Goal: Information Seeking & Learning: Check status

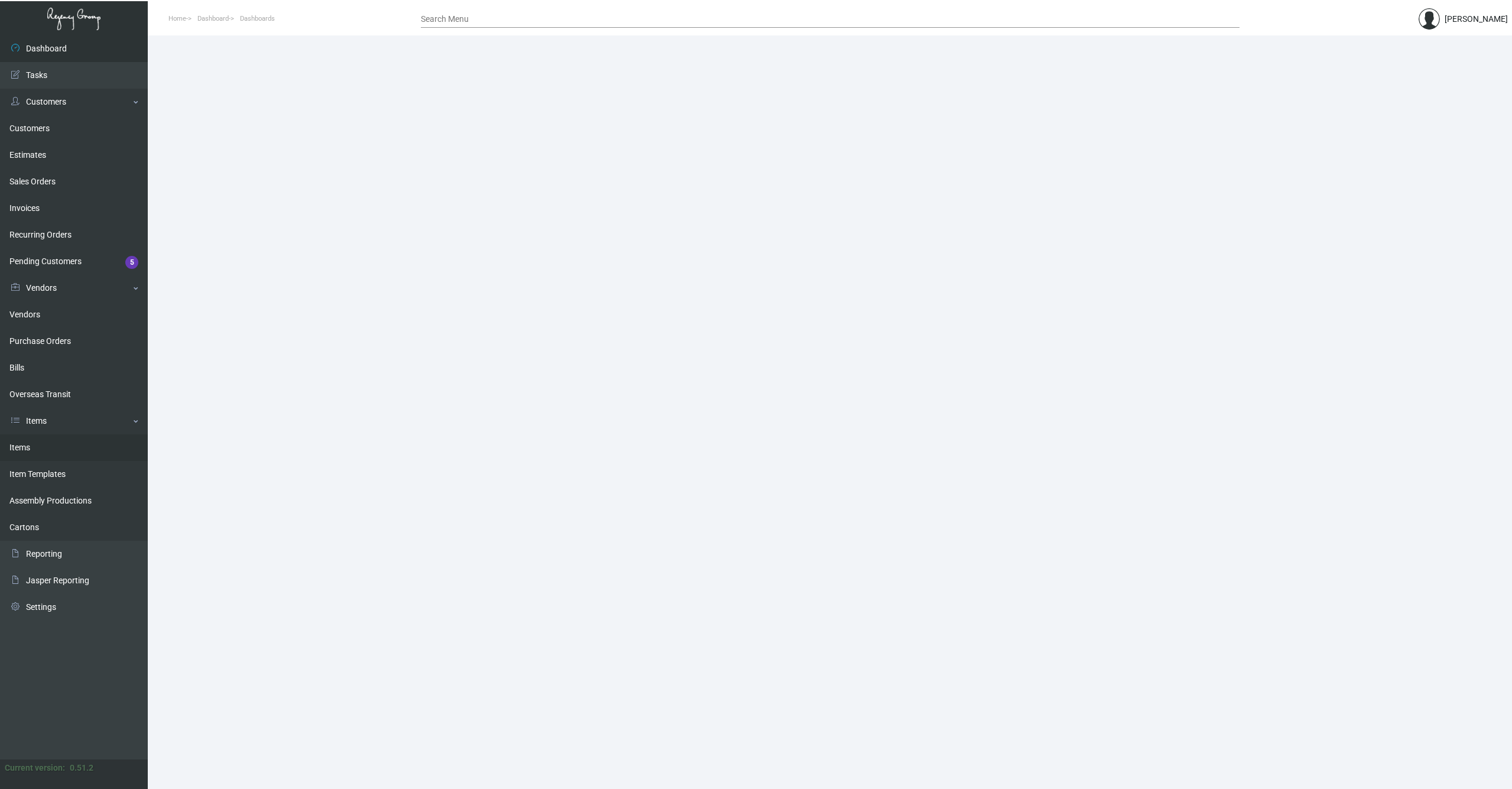
click at [24, 449] on link "Items" at bounding box center [74, 447] width 148 height 26
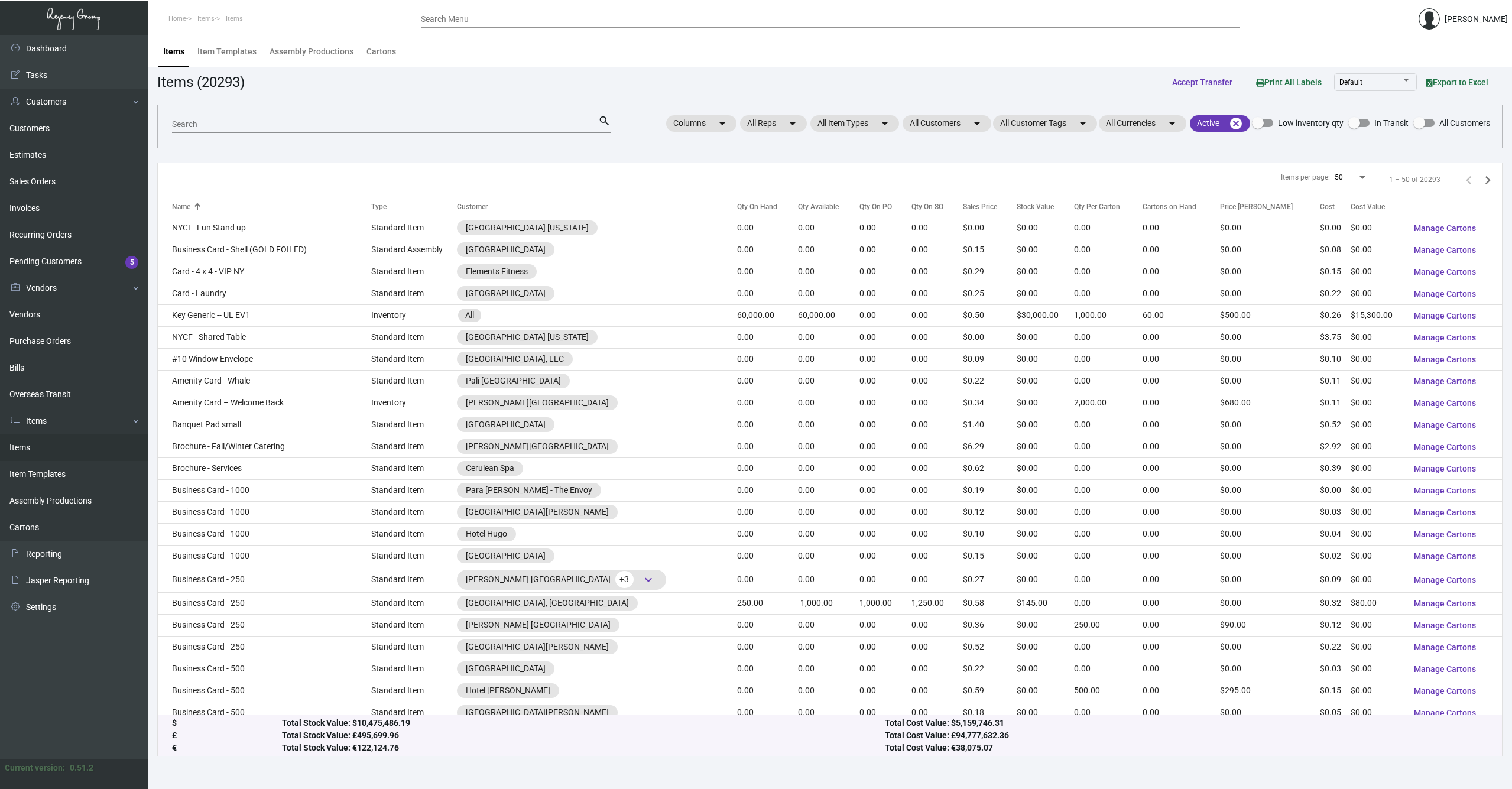
click at [262, 125] on input "Search" at bounding box center [385, 125] width 426 height 9
click at [956, 129] on mat-chip "All Customers arrow_drop_down" at bounding box center [947, 123] width 88 height 16
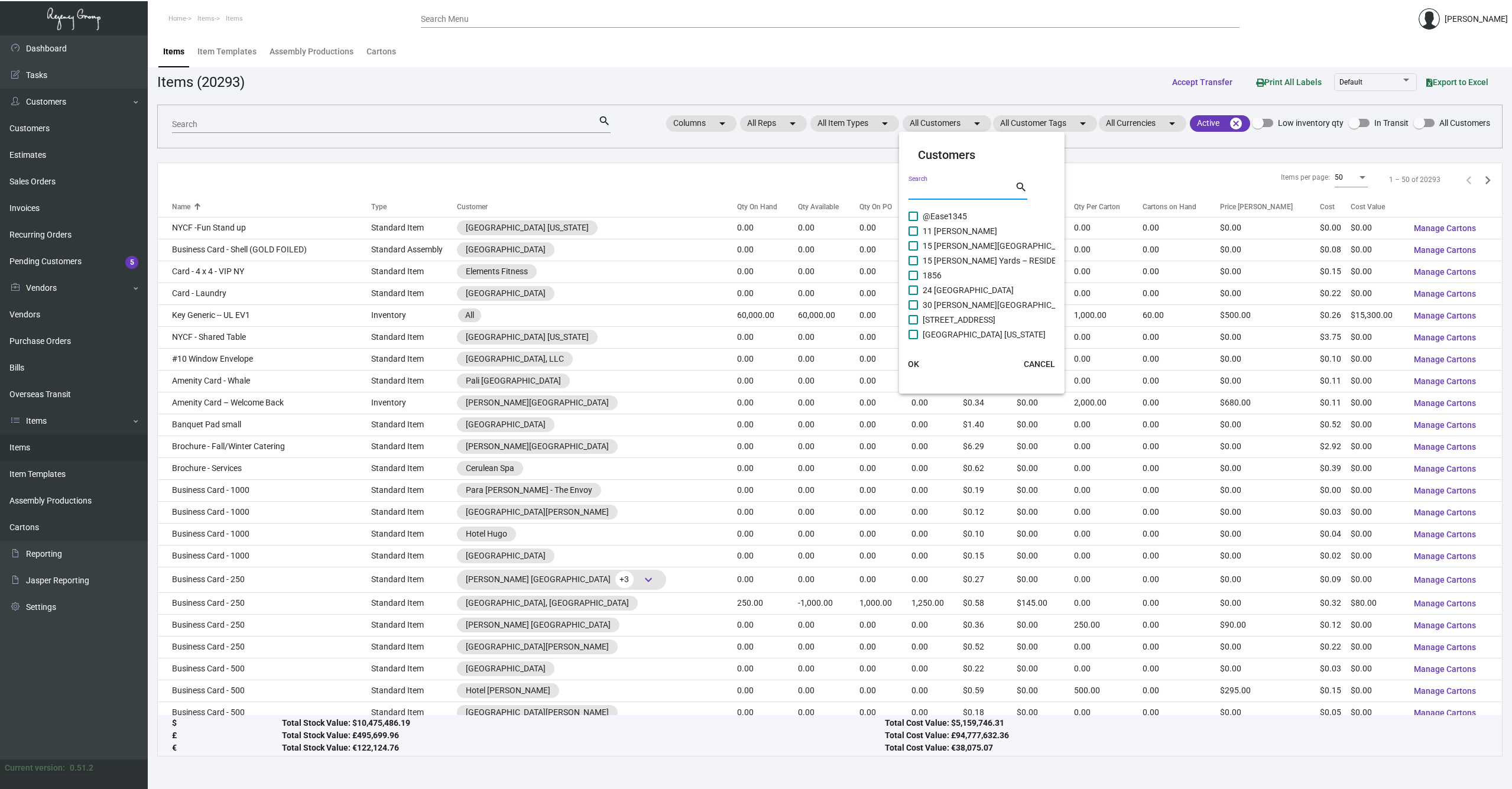
click at [927, 195] on input "Search" at bounding box center [962, 191] width 106 height 9
type input "1"
click at [912, 244] on span at bounding box center [913, 245] width 9 height 9
click at [913, 251] on input "HPG/1 [GEOGRAPHIC_DATA]" at bounding box center [913, 251] width 1 height 1
checkbox input "true"
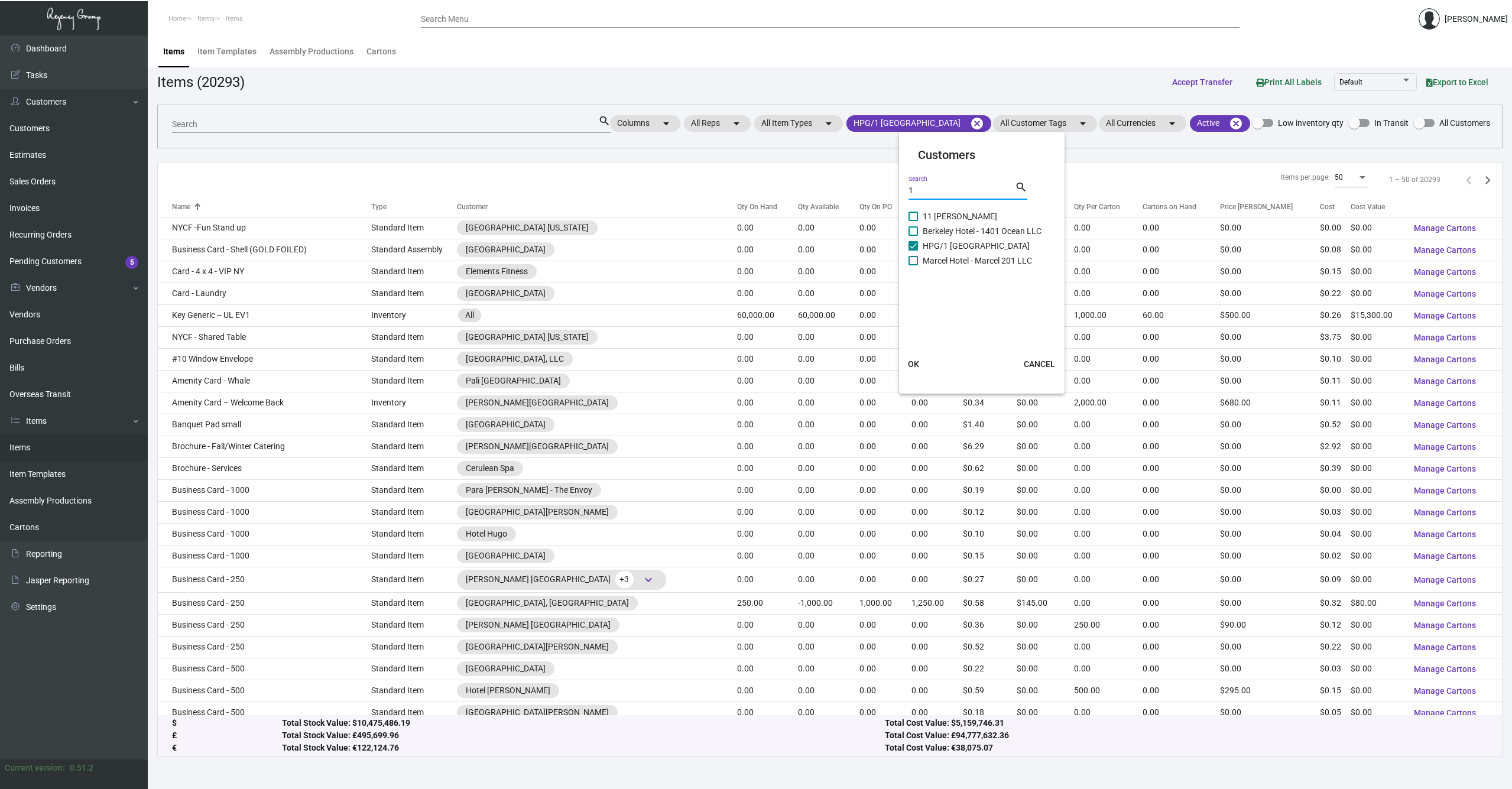
click at [945, 189] on input "1" at bounding box center [962, 191] width 106 height 9
type input "1"
type input "one"
click at [912, 334] on span at bounding box center [913, 334] width 9 height 9
click at [913, 339] on input "One Hotel & Resorts CP" at bounding box center [913, 339] width 1 height 1
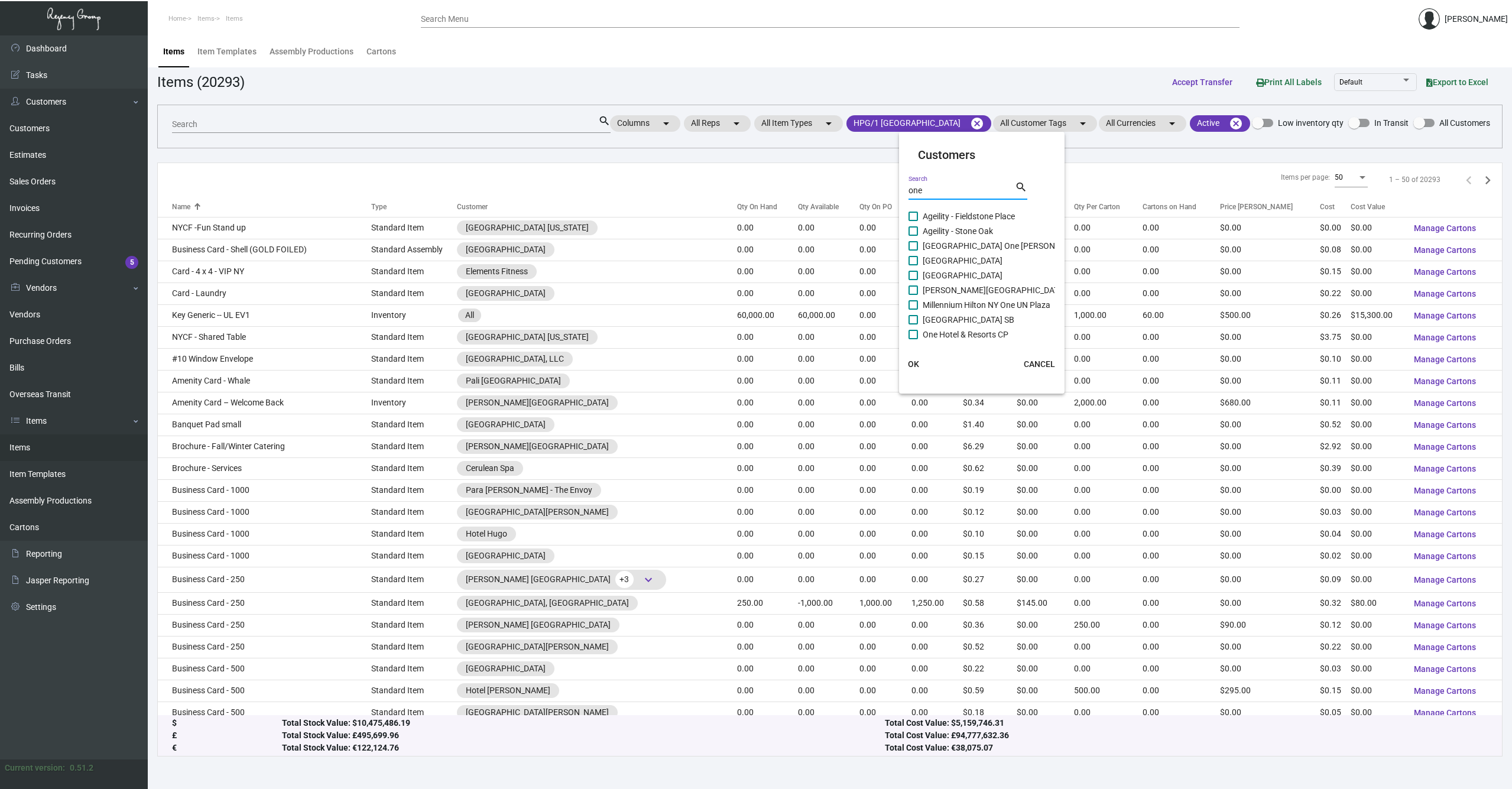
checkbox input "true"
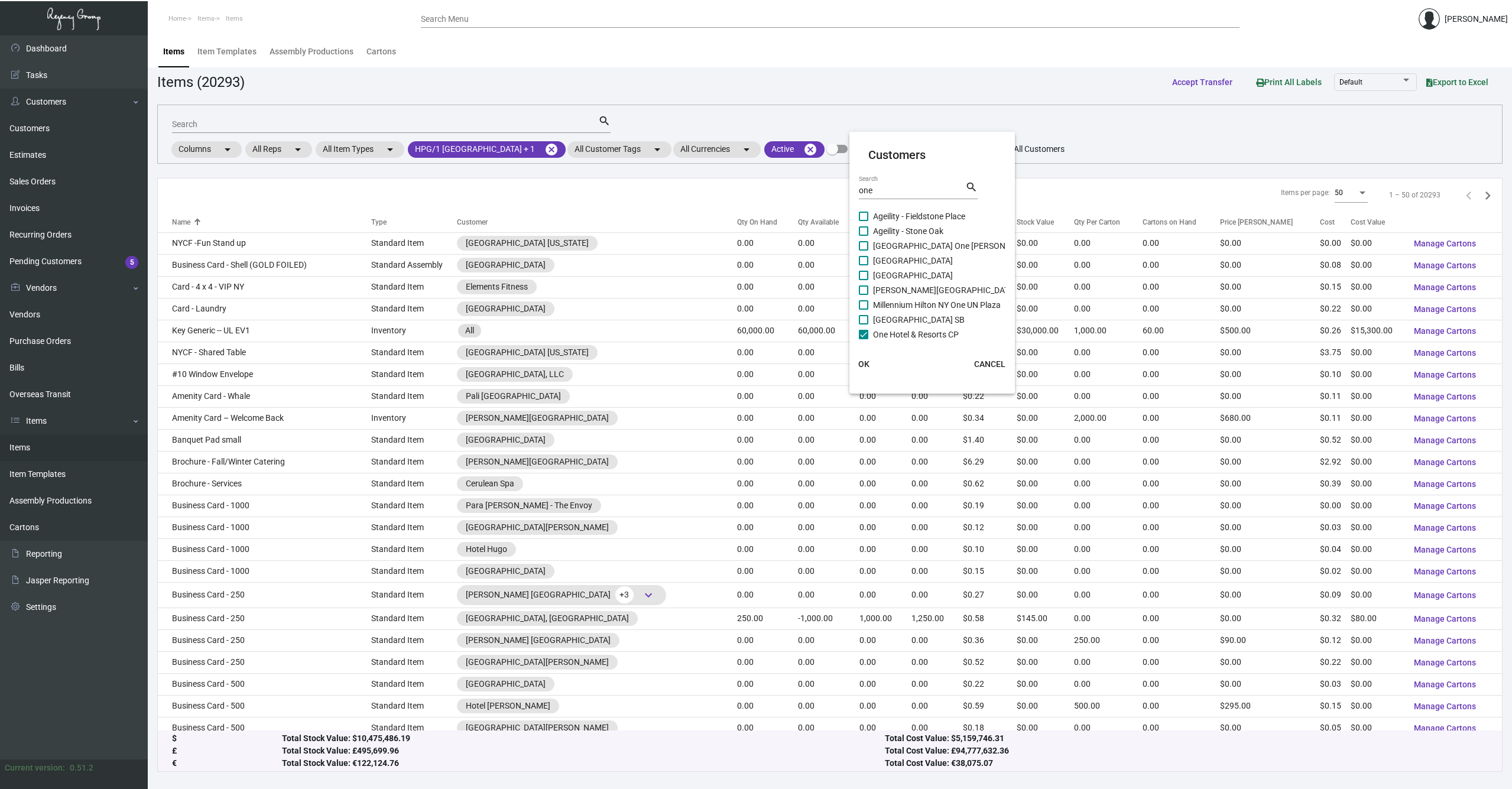
scroll to position [65, 0]
click at [863, 275] on span at bounding box center [864, 274] width 9 height 9
click at [863, 280] on input "One Hotel BBP" at bounding box center [863, 280] width 1 height 1
checkbox input "true"
click at [863, 292] on span at bounding box center [864, 290] width 9 height 9
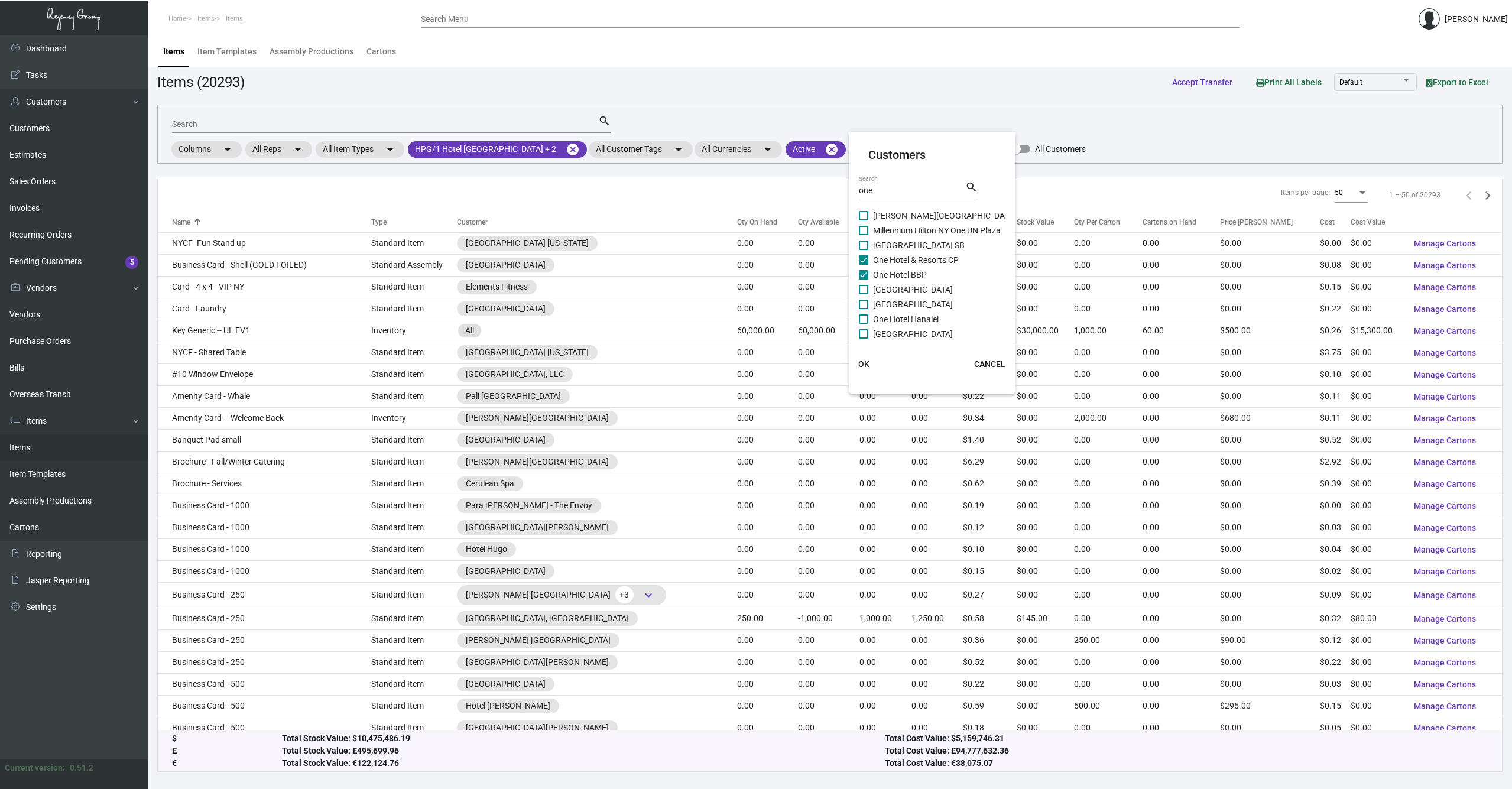
click at [863, 294] on input "[GEOGRAPHIC_DATA]" at bounding box center [863, 294] width 1 height 1
checkbox input "true"
click at [861, 302] on span at bounding box center [864, 304] width 9 height 9
click at [863, 309] on input "[GEOGRAPHIC_DATA]" at bounding box center [863, 309] width 1 height 1
checkbox input "true"
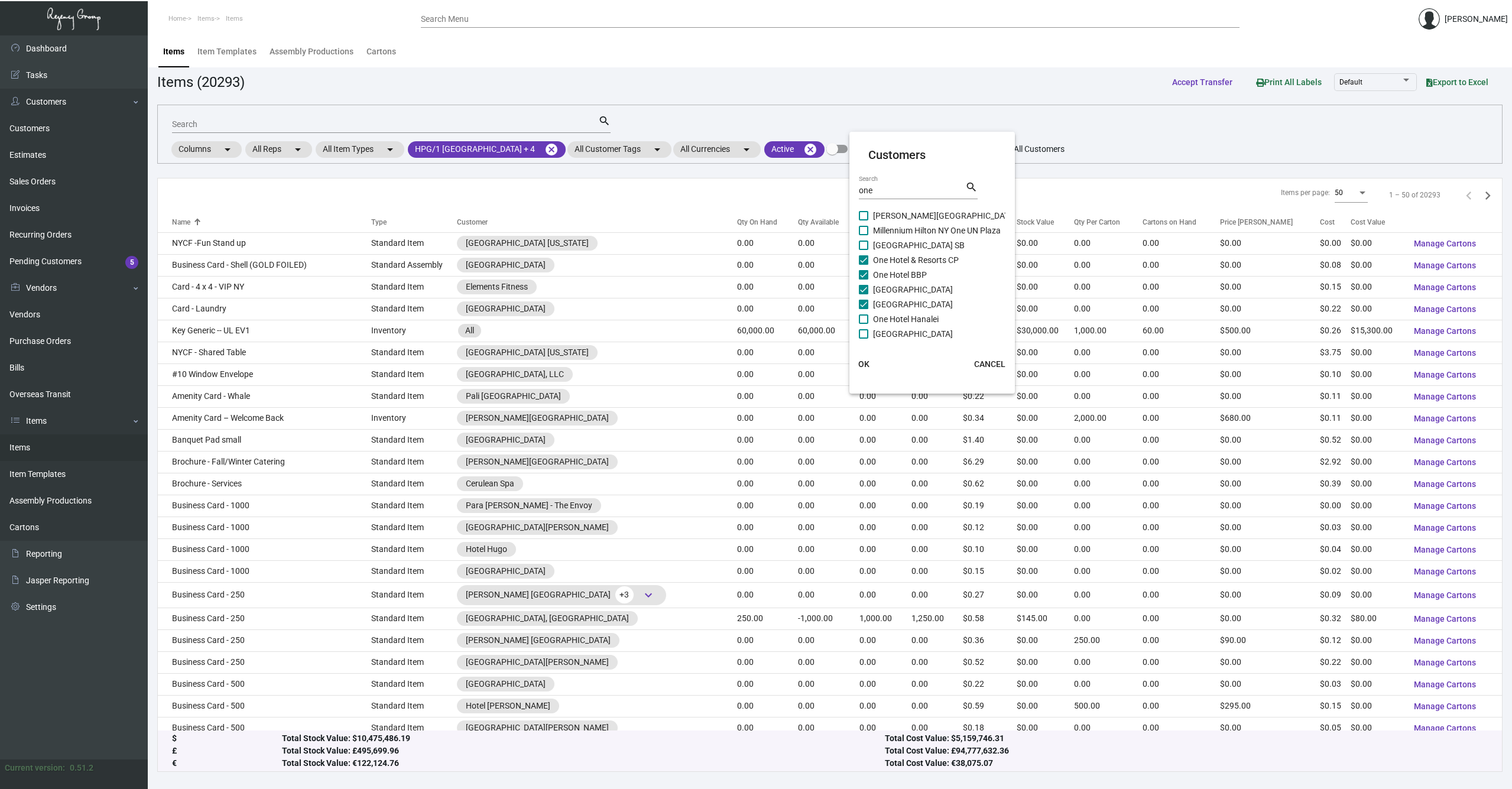
click at [859, 320] on mat-card "Customers one Search search Ageility - [GEOGRAPHIC_DATA] [GEOGRAPHIC_DATA] [GEO…" at bounding box center [932, 263] width 166 height 252
click at [861, 333] on span at bounding box center [864, 334] width 9 height 9
click at [863, 338] on input "[GEOGRAPHIC_DATA]" at bounding box center [863, 338] width 1 height 1
checkbox input "true"
click at [866, 319] on span at bounding box center [864, 319] width 9 height 9
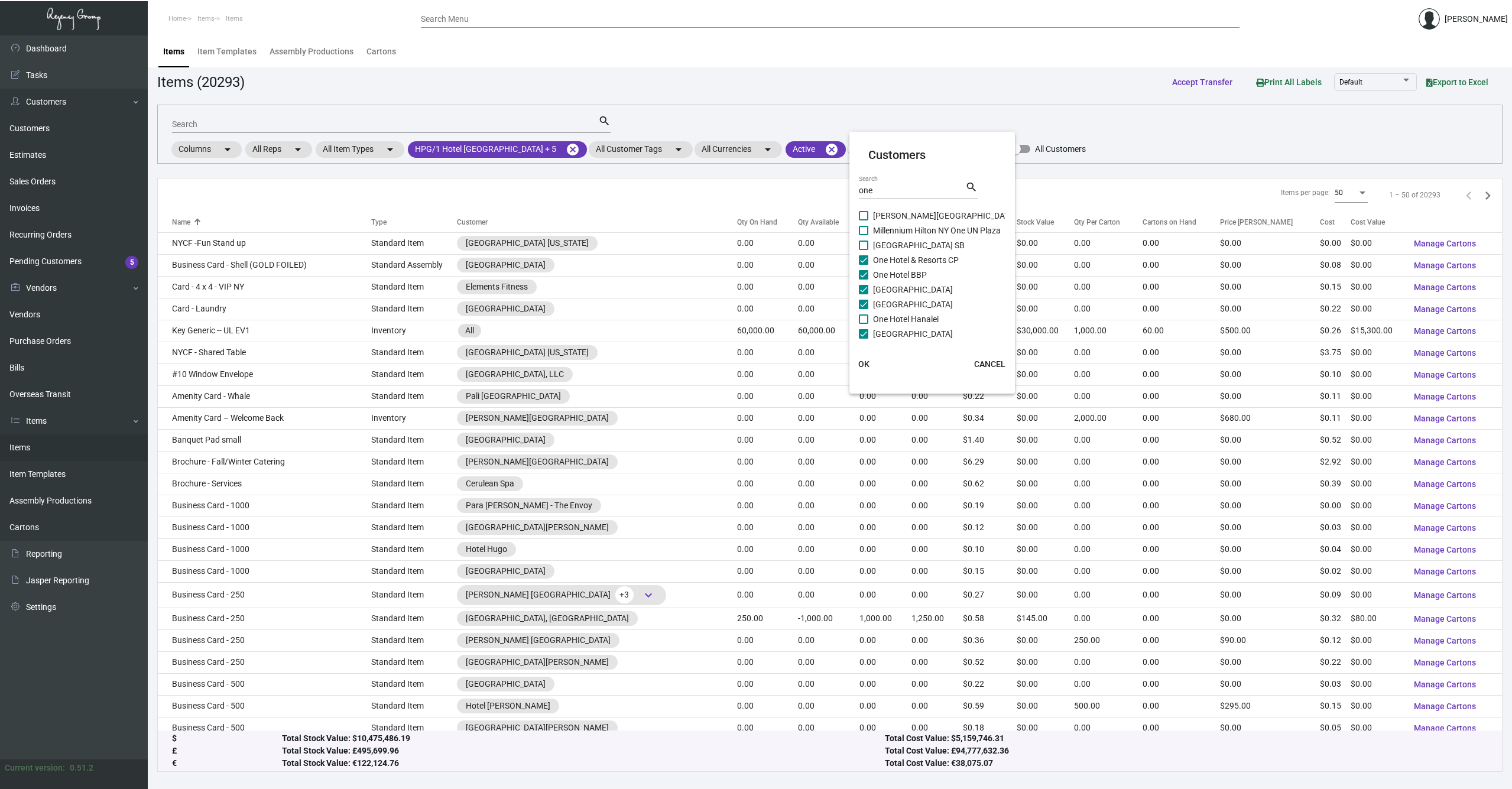
click at [864, 324] on input "One Hotel Hanalei" at bounding box center [863, 324] width 1 height 1
checkbox input "true"
click at [861, 246] on span at bounding box center [864, 245] width 9 height 9
click at [863, 250] on input "[GEOGRAPHIC_DATA] SB" at bounding box center [863, 250] width 1 height 1
checkbox input "true"
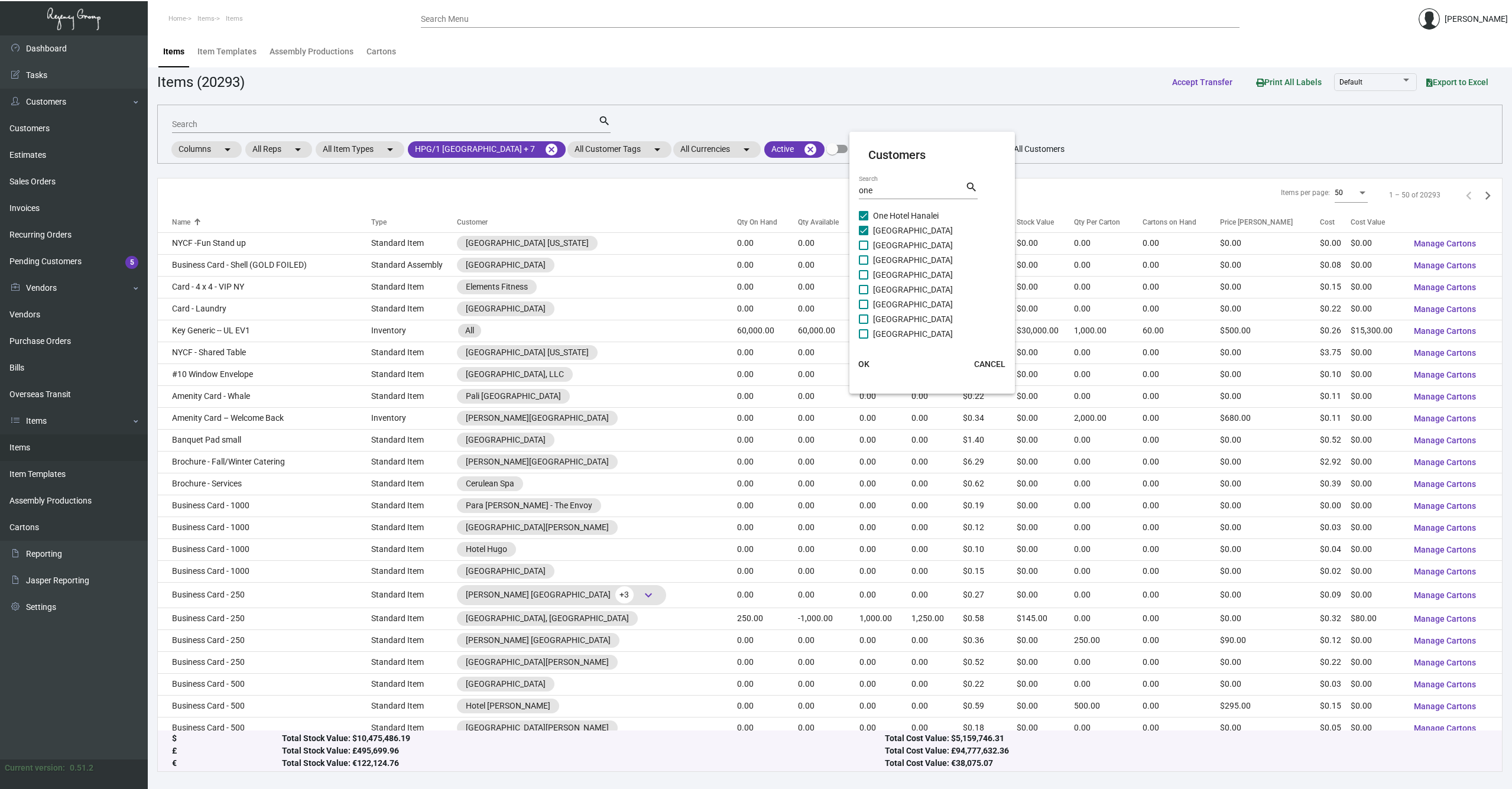
scroll to position [178, 0]
click at [863, 236] on span at bounding box center [864, 236] width 9 height 9
click at [863, 241] on input "[GEOGRAPHIC_DATA]" at bounding box center [863, 241] width 1 height 1
checkbox input "true"
click at [859, 252] on span at bounding box center [864, 251] width 9 height 9
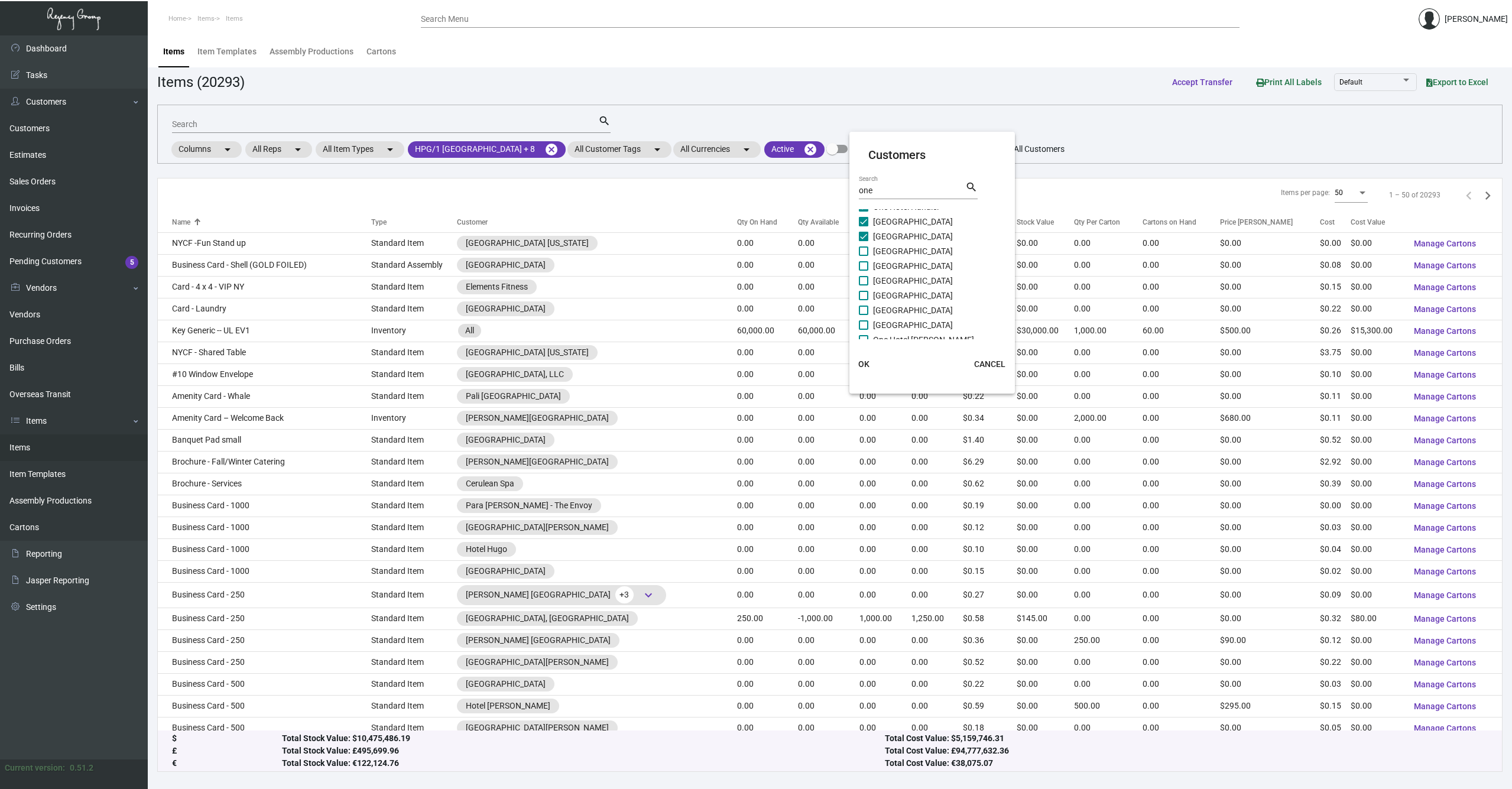
click at [863, 256] on input "[GEOGRAPHIC_DATA]" at bounding box center [863, 256] width 1 height 1
checkbox input "true"
click at [864, 265] on span at bounding box center [864, 266] width 9 height 9
click at [864, 270] on input "[GEOGRAPHIC_DATA]" at bounding box center [863, 270] width 1 height 1
checkbox input "true"
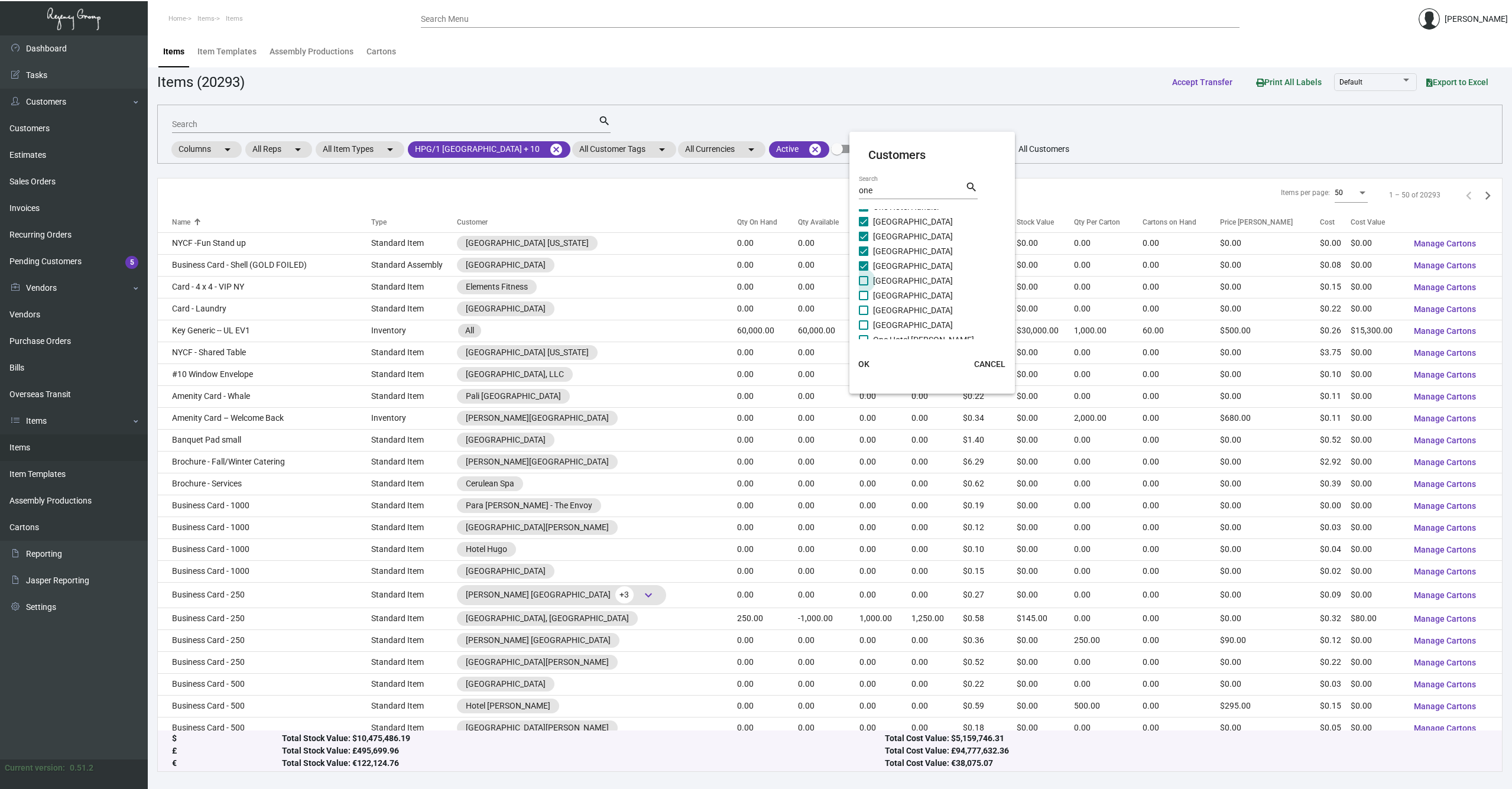
click at [862, 282] on span at bounding box center [864, 280] width 9 height 9
click at [863, 286] on input "[GEOGRAPHIC_DATA]" at bounding box center [863, 286] width 1 height 1
checkbox input "true"
click at [863, 301] on label "[GEOGRAPHIC_DATA]" at bounding box center [906, 295] width 94 height 14
click at [863, 301] on input "[GEOGRAPHIC_DATA]" at bounding box center [863, 300] width 1 height 1
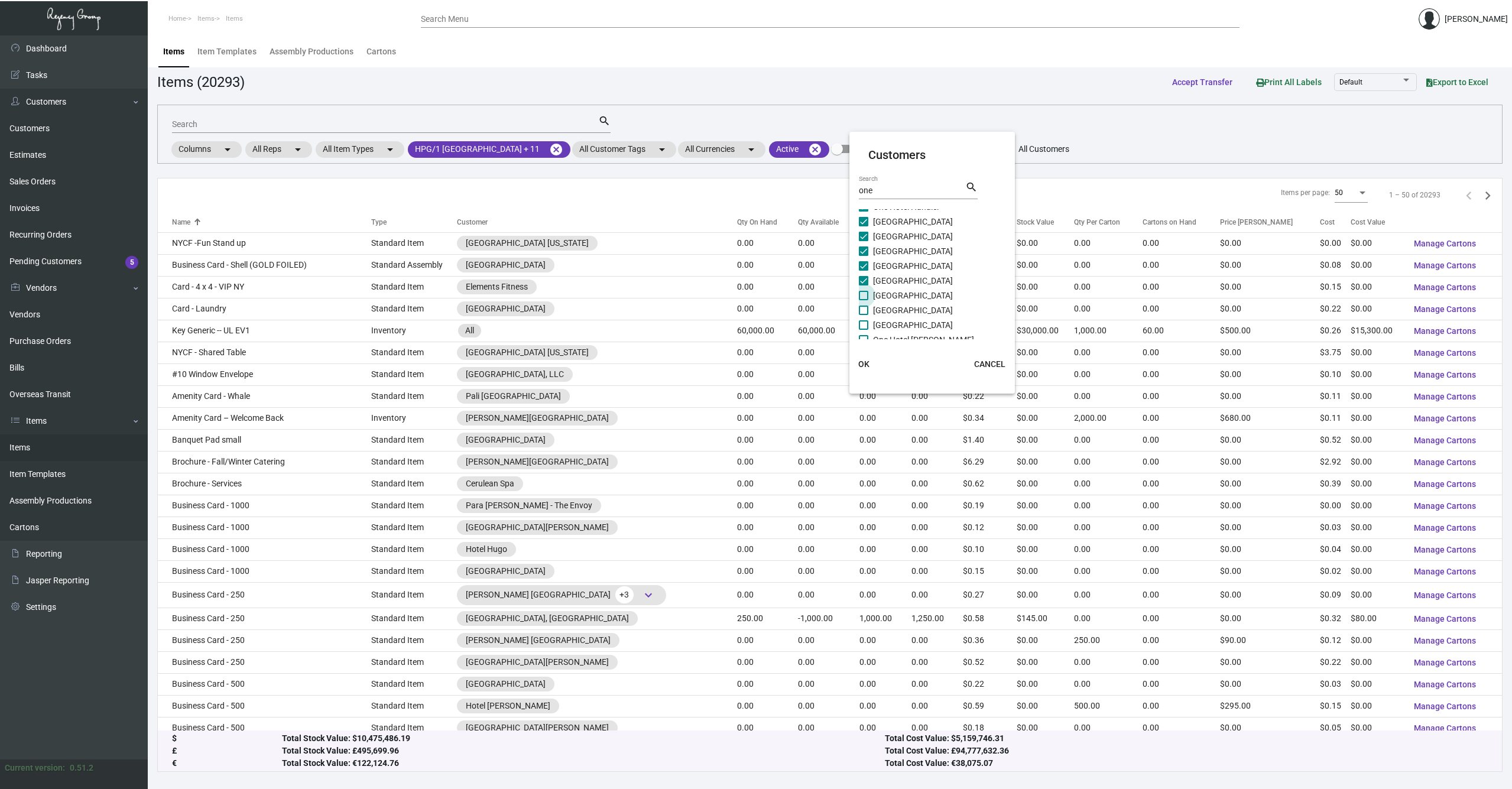
checkbox input "true"
click at [862, 320] on span at bounding box center [864, 325] width 9 height 9
click at [863, 330] on input "[GEOGRAPHIC_DATA]" at bounding box center [863, 330] width 1 height 1
checkbox input "true"
click at [864, 309] on span at bounding box center [864, 310] width 9 height 9
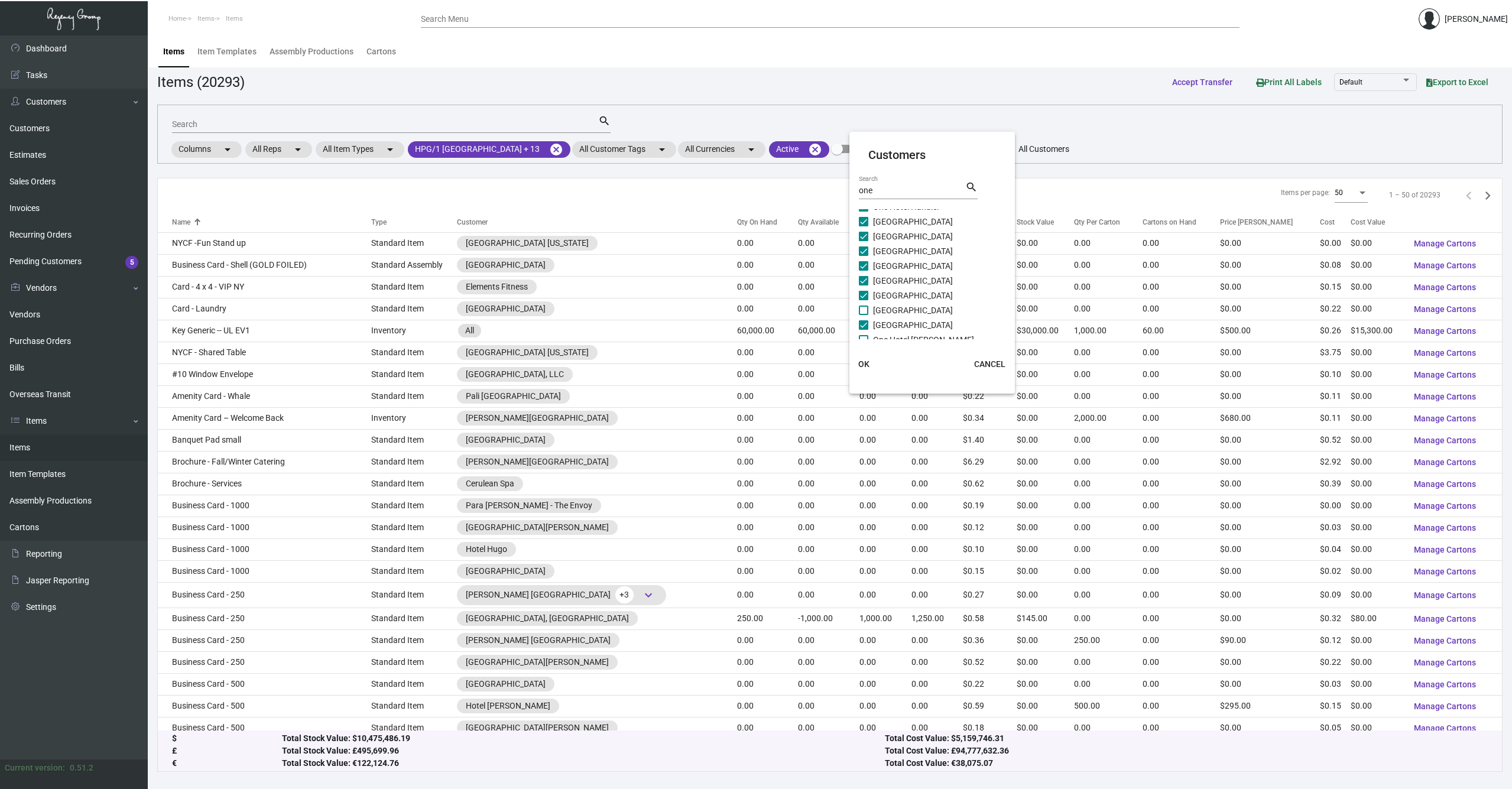
click at [864, 315] on input "[GEOGRAPHIC_DATA]" at bounding box center [863, 315] width 1 height 1
checkbox input "true"
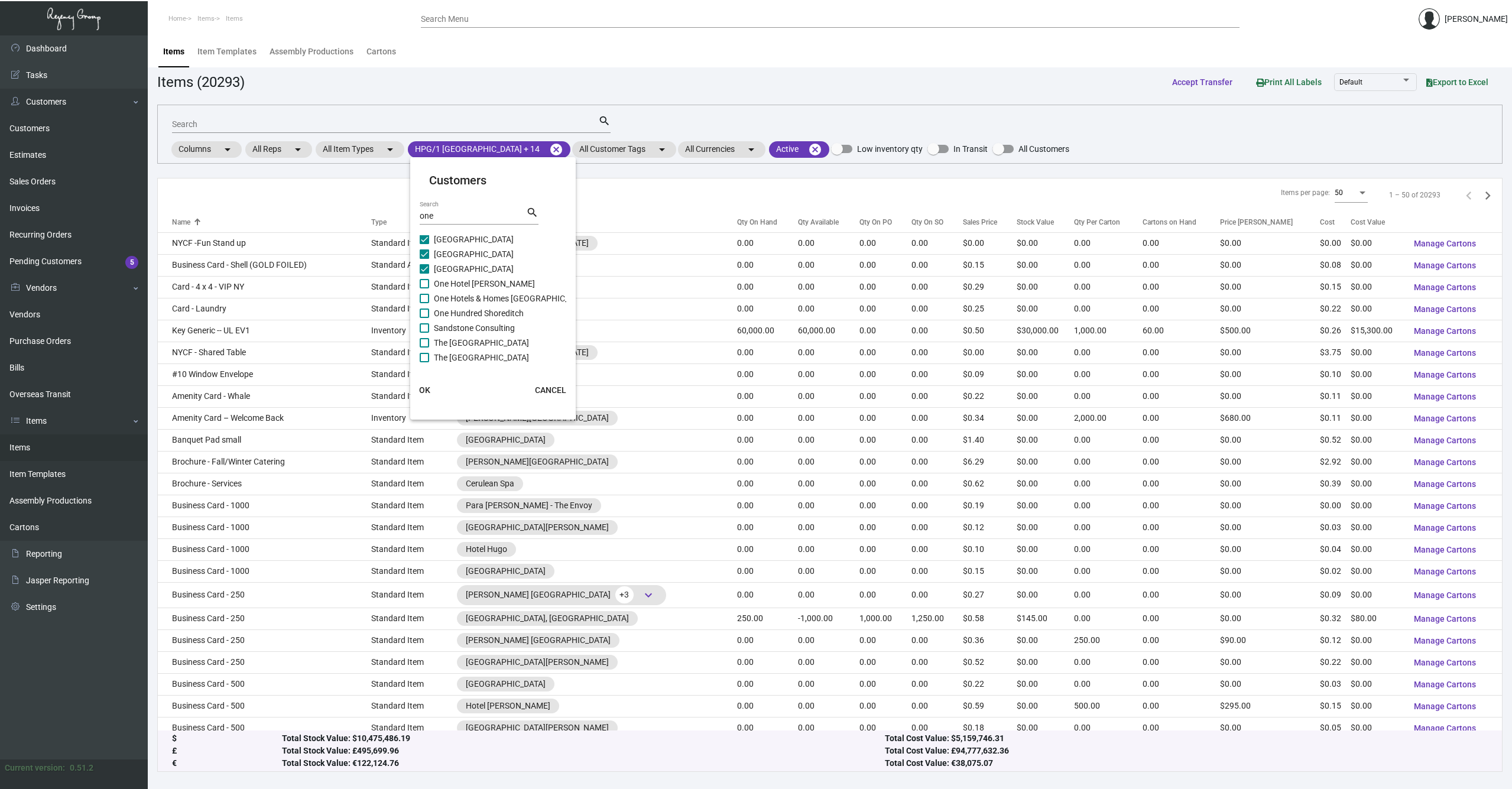
scroll to position [260, 0]
click at [426, 298] on span at bounding box center [424, 298] width 9 height 9
click at [424, 303] on input "One Hotels & Homes [GEOGRAPHIC_DATA]" at bounding box center [424, 303] width 1 height 1
checkbox input "true"
click at [425, 281] on span at bounding box center [424, 284] width 9 height 9
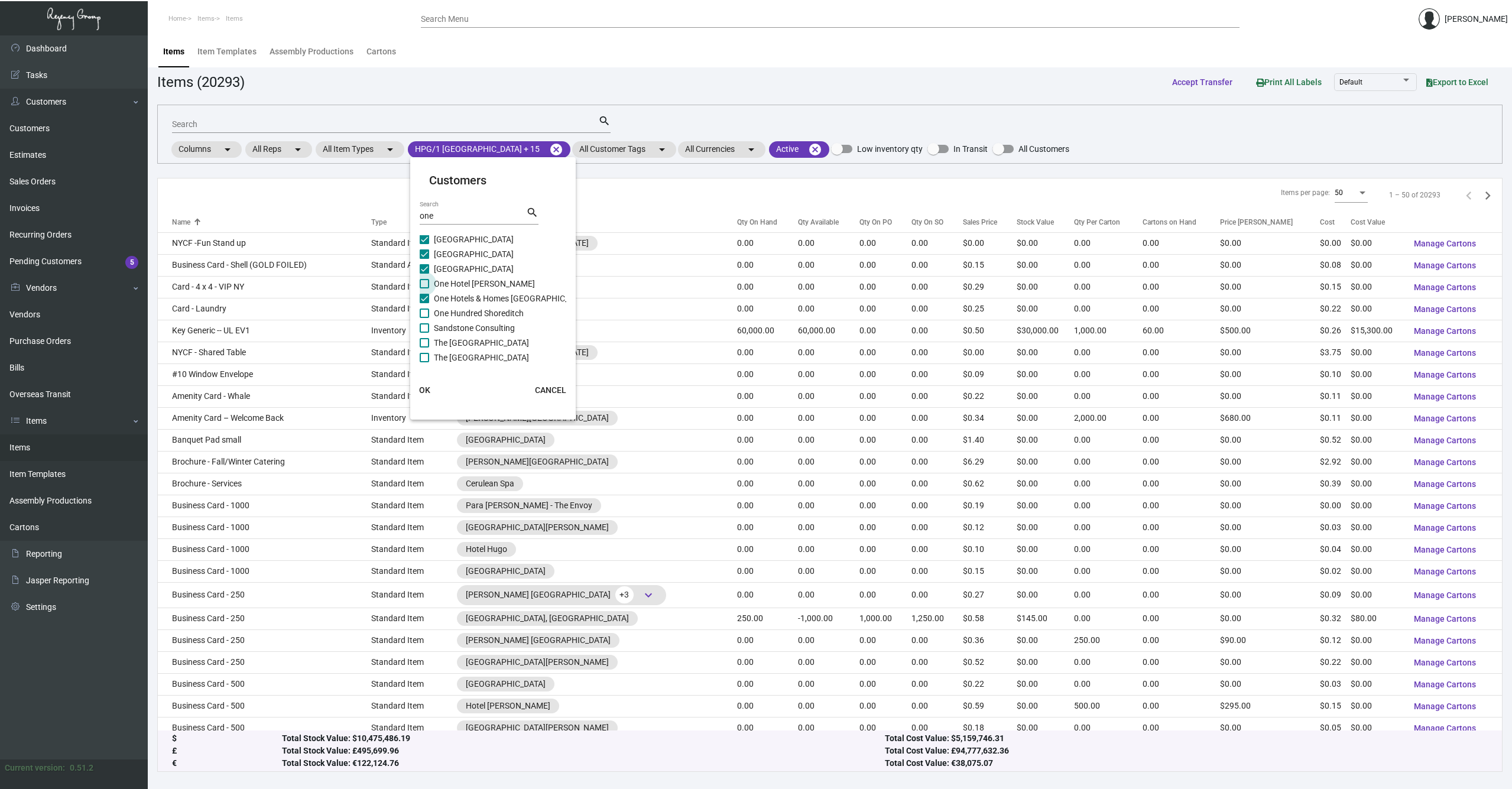
click at [424, 288] on input "One Hotel [PERSON_NAME]" at bounding box center [424, 288] width 1 height 1
checkbox input "true"
click at [421, 389] on span "OK" at bounding box center [424, 390] width 11 height 9
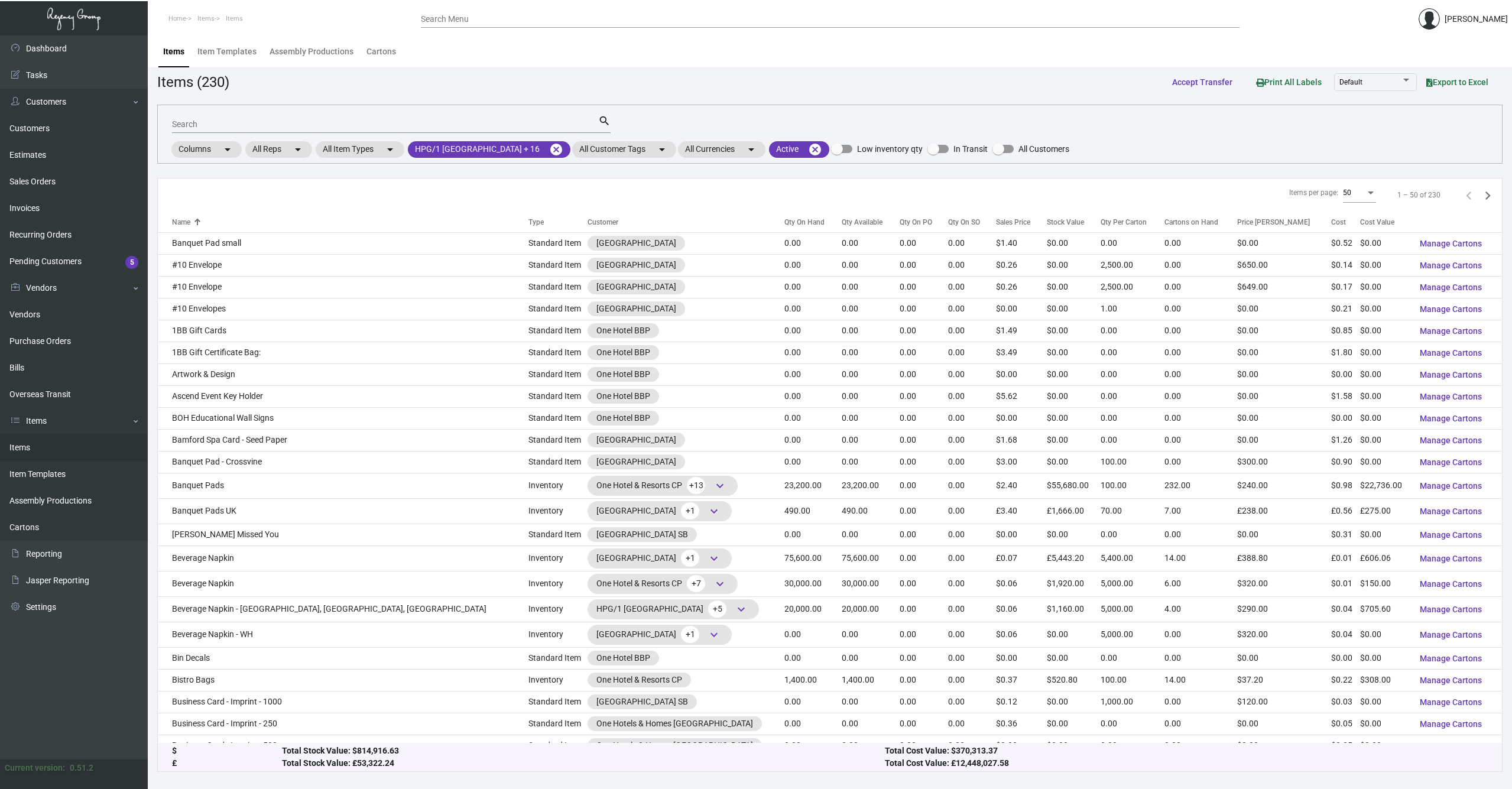
scroll to position [0, 0]
click at [317, 129] on input "Search" at bounding box center [385, 125] width 426 height 9
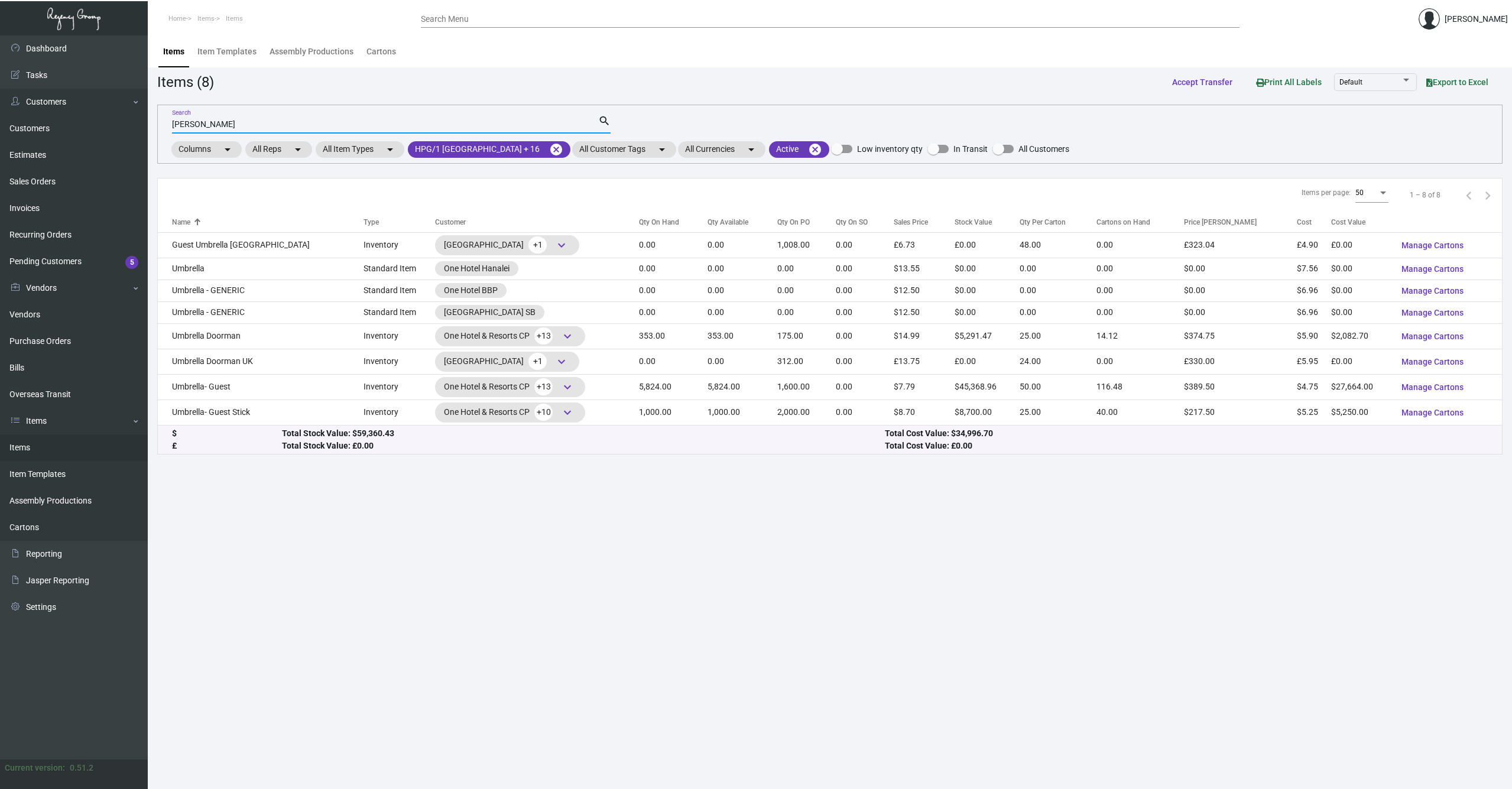
type input "[PERSON_NAME]"
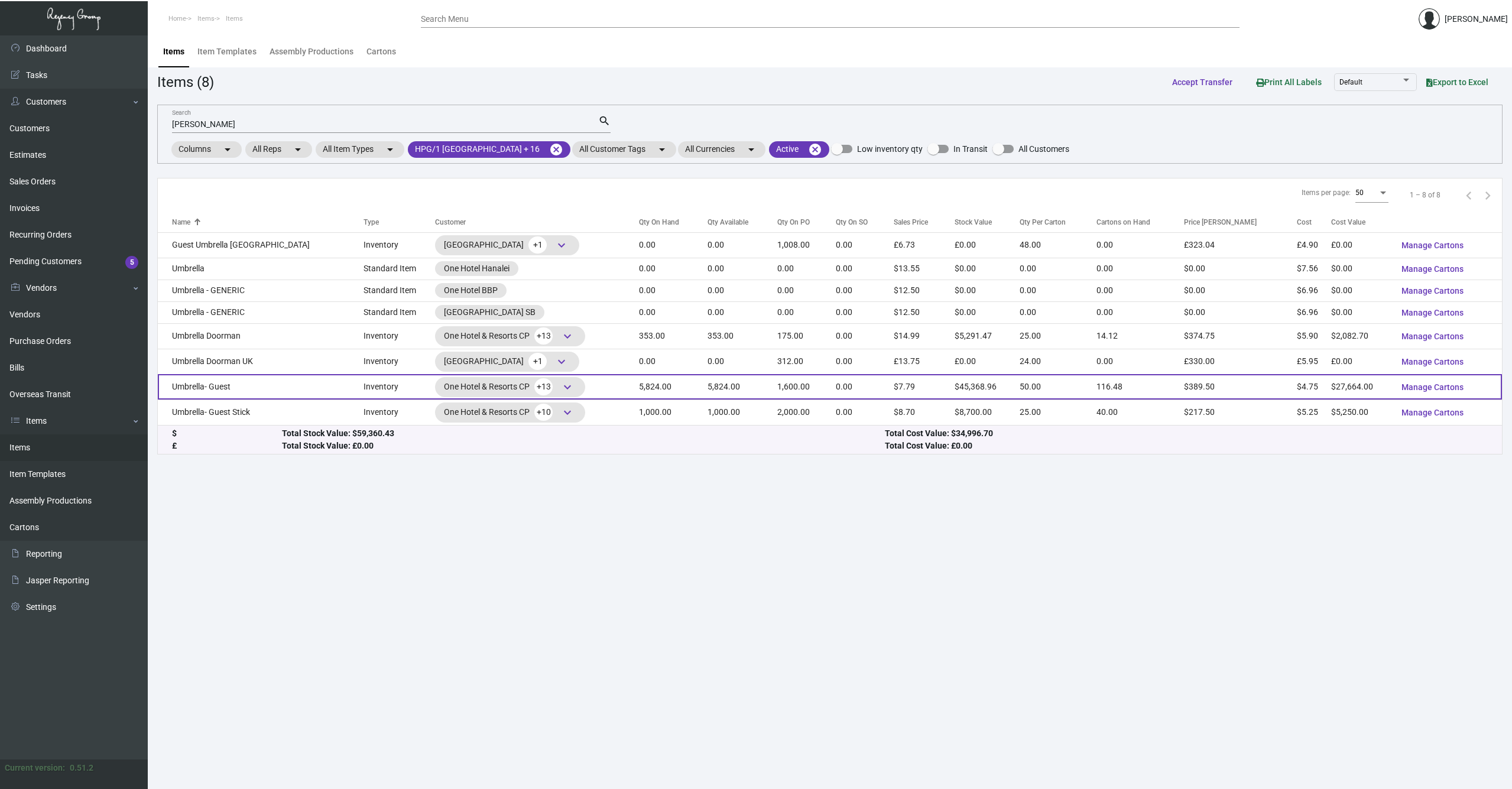
drag, startPoint x: 317, startPoint y: 129, endPoint x: 215, endPoint y: 387, distance: 277.4
click at [215, 387] on td "Umbrella- Guest" at bounding box center [261, 387] width 206 height 26
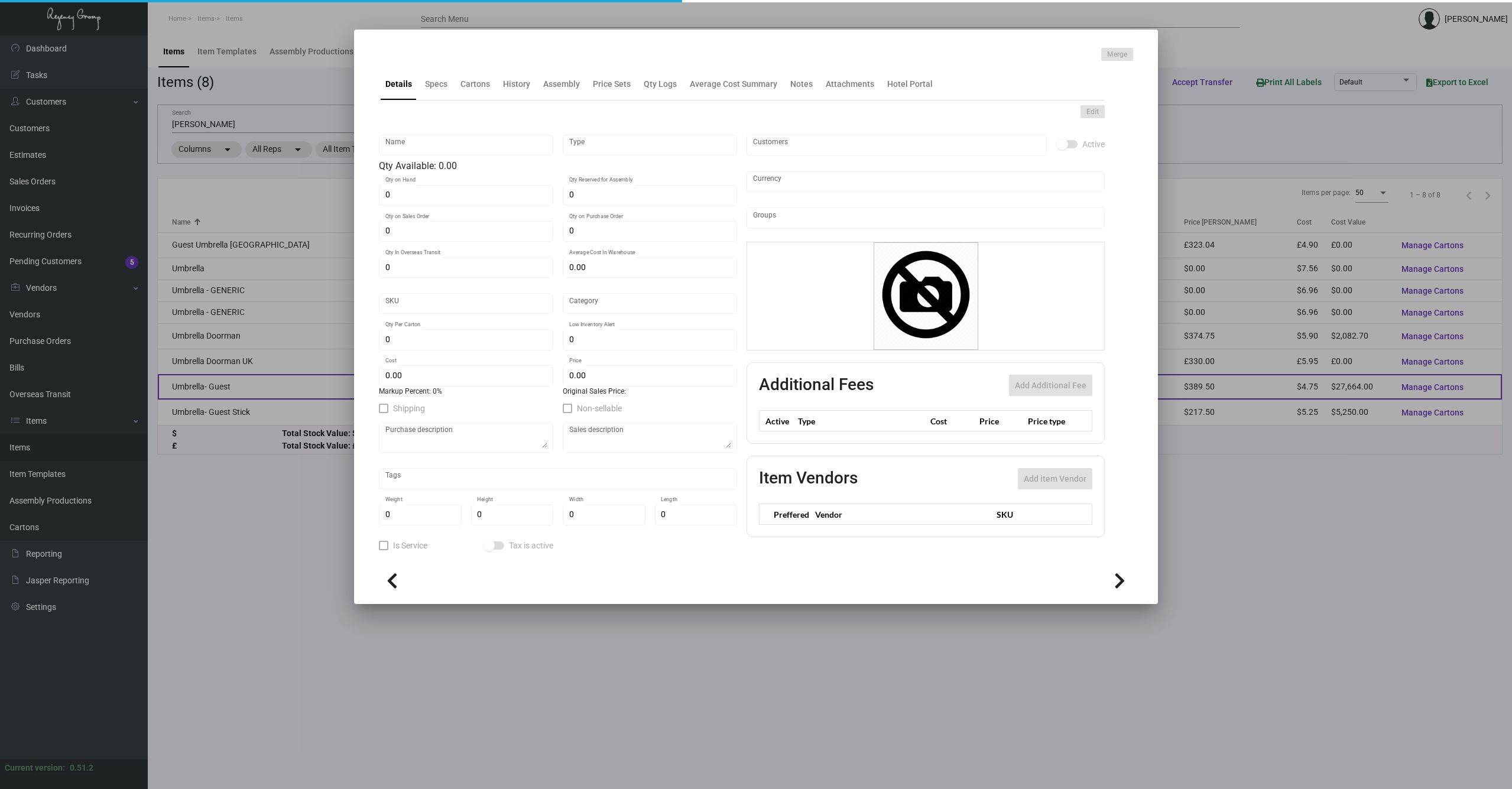
type input "Umbrella- Guest"
type input "Inventory"
type input "5,824"
type input "1,600"
type input "$ 6.65"
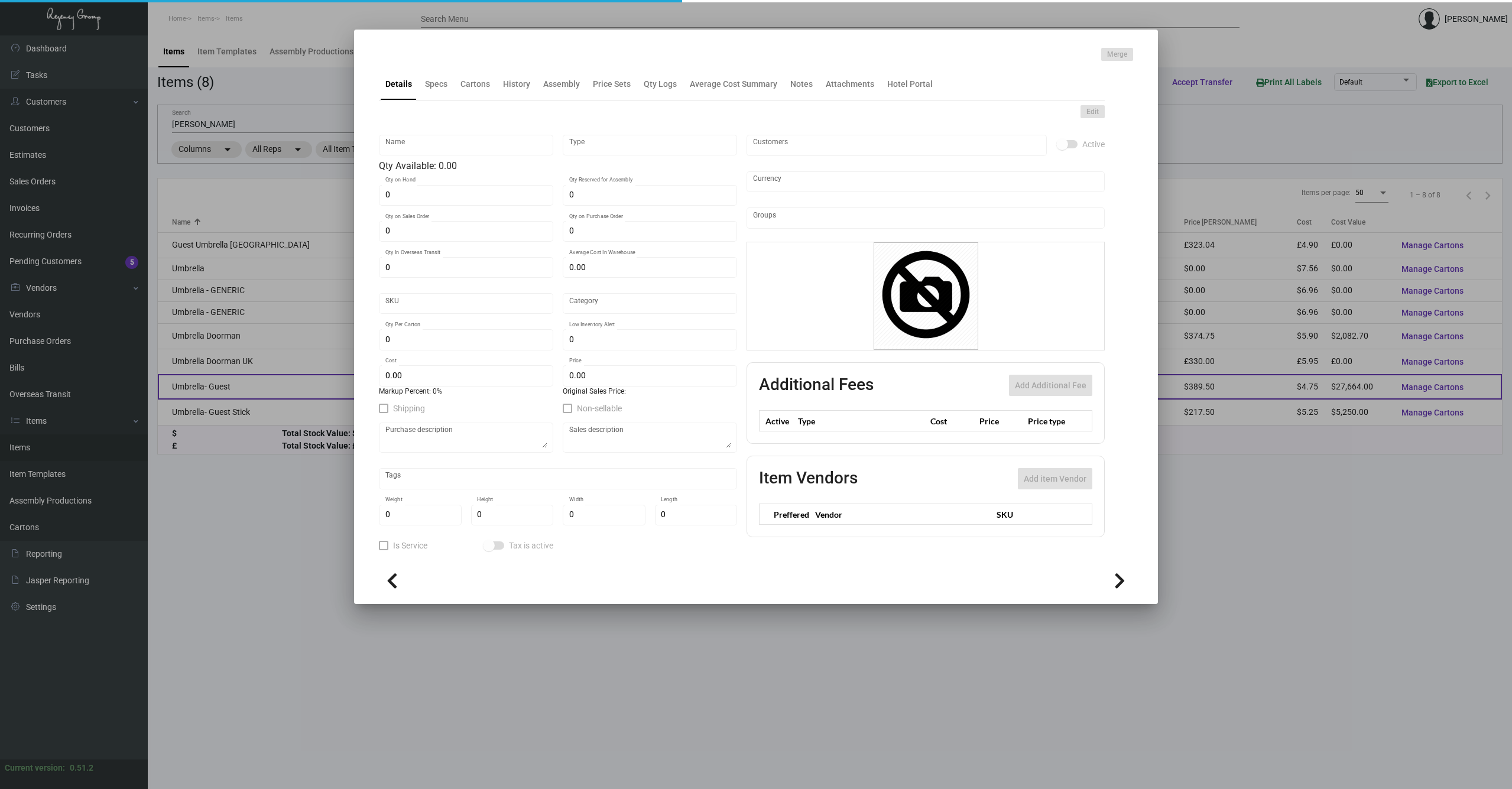
type input "36"
type input "Standard"
type input "50"
type input "500"
type input "$ 4.75"
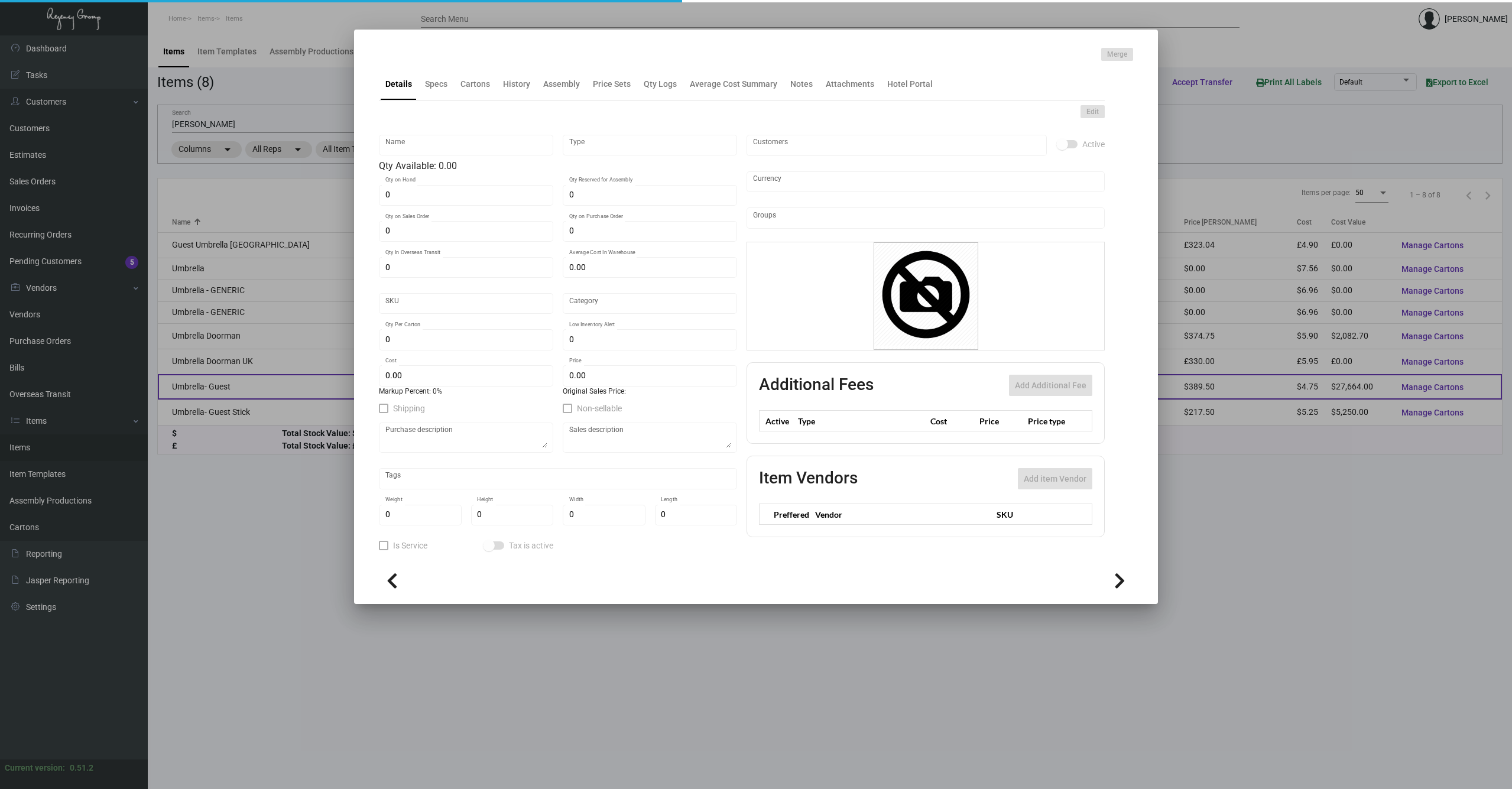
type input "$ 7.79"
type textarea "Guest Umbrella: size 21" umbrella, 8K, 94cm diameter, 2 folding manual open met…"
type textarea "Guest Umbrella"
checkbox input "true"
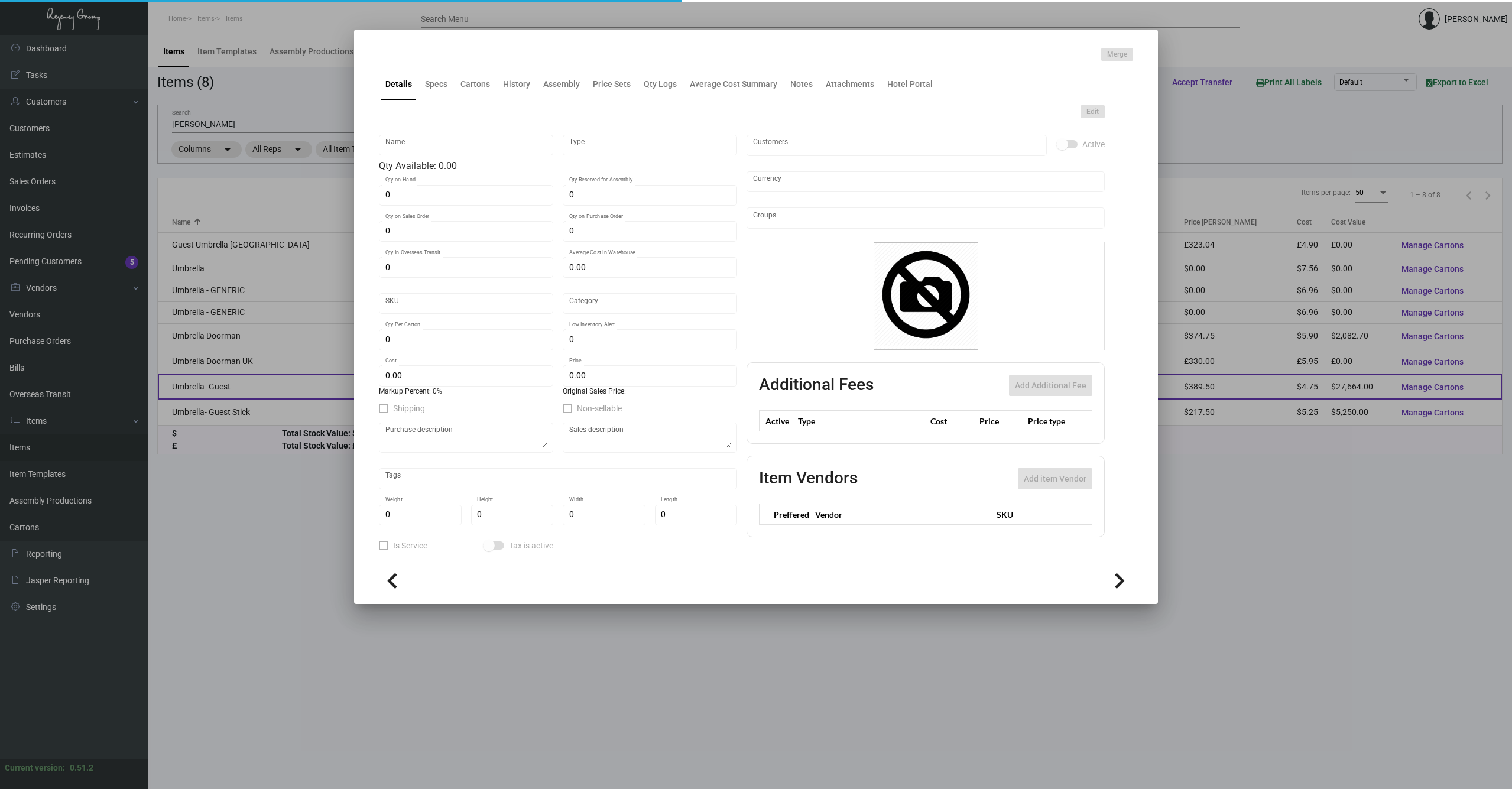
type input "United States Dollar $"
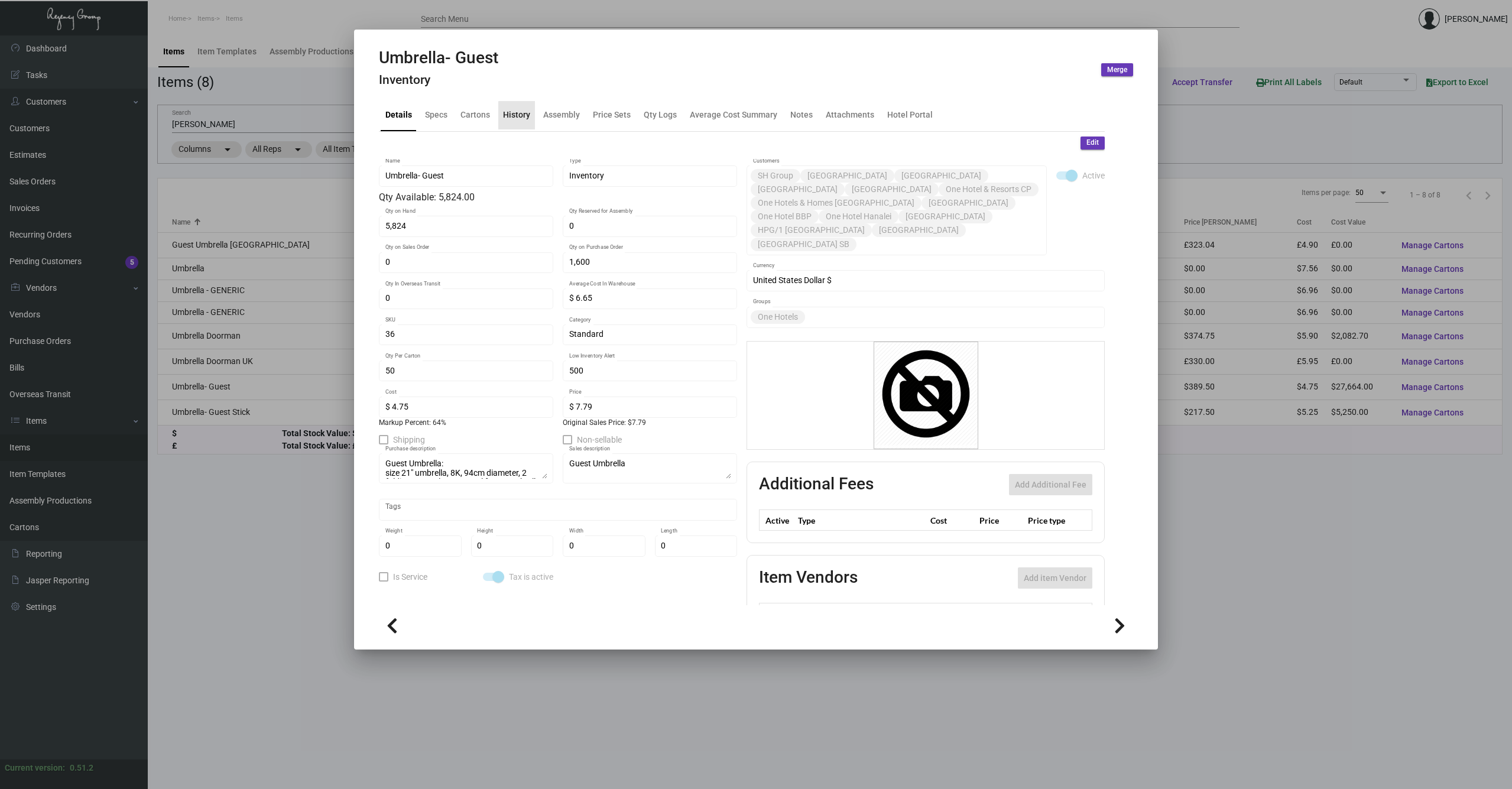
click at [517, 117] on div "History" at bounding box center [516, 115] width 27 height 13
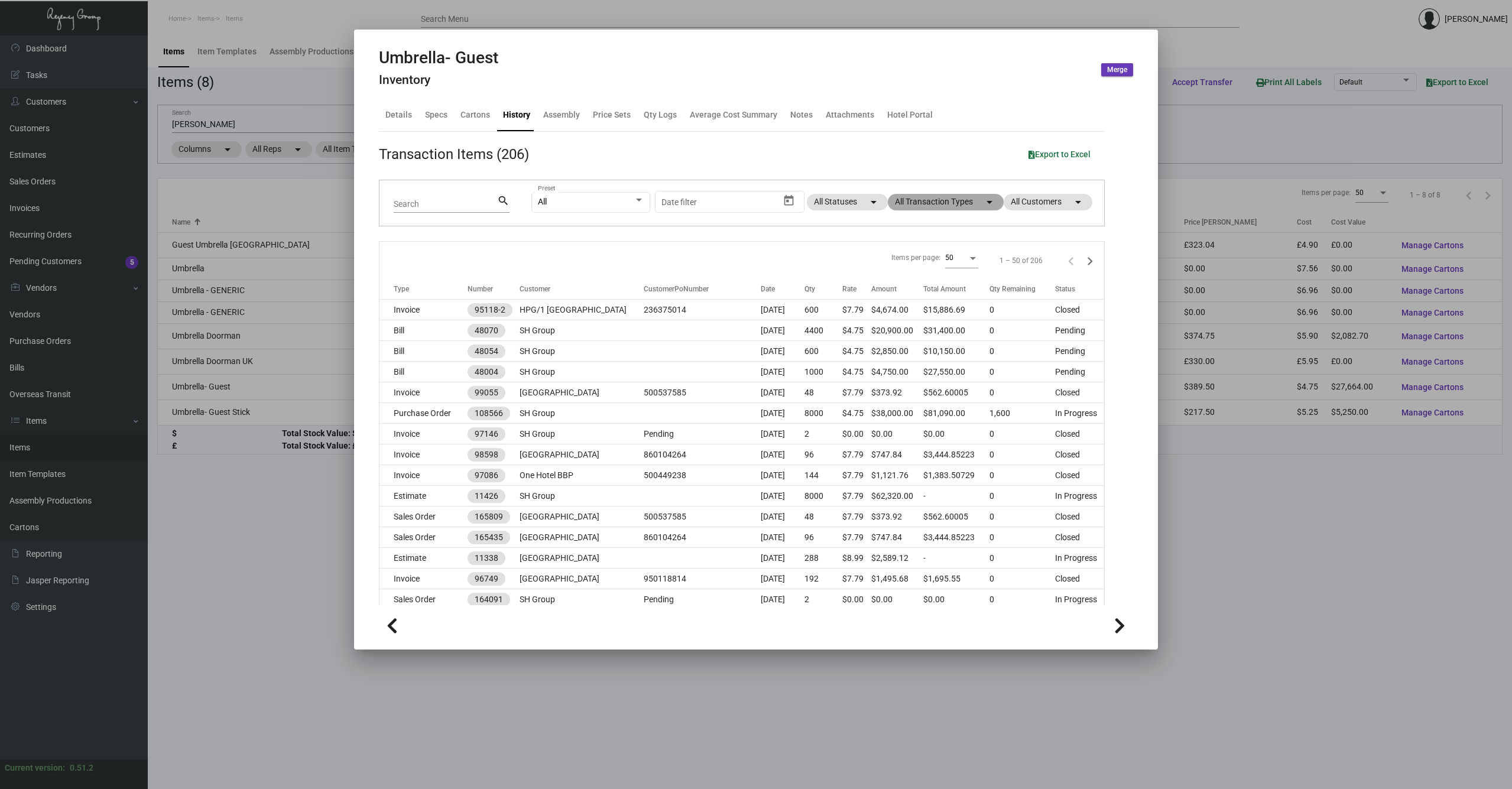
click at [946, 205] on mat-chip "All Transaction Types arrow_drop_down" at bounding box center [946, 202] width 116 height 16
click at [900, 351] on span at bounding box center [900, 353] width 9 height 9
click at [900, 358] on input "Purchase Order" at bounding box center [900, 358] width 1 height 1
checkbox input "true"
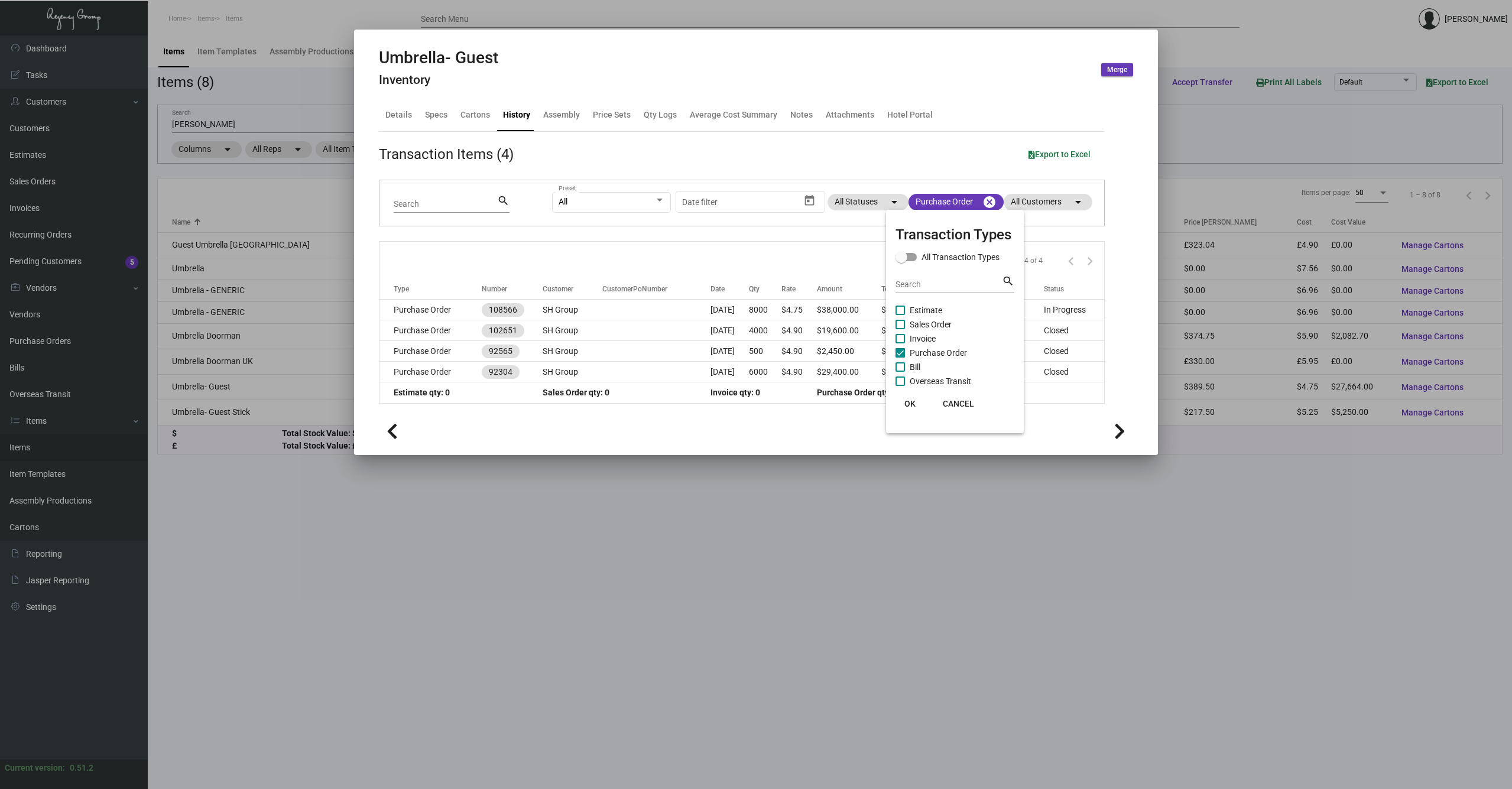
click at [721, 416] on div at bounding box center [756, 394] width 1512 height 789
click at [704, 249] on div "Items per page: 50 1 – 4 of 4" at bounding box center [742, 260] width 725 height 37
click at [1119, 433] on icon at bounding box center [1119, 431] width 11 height 18
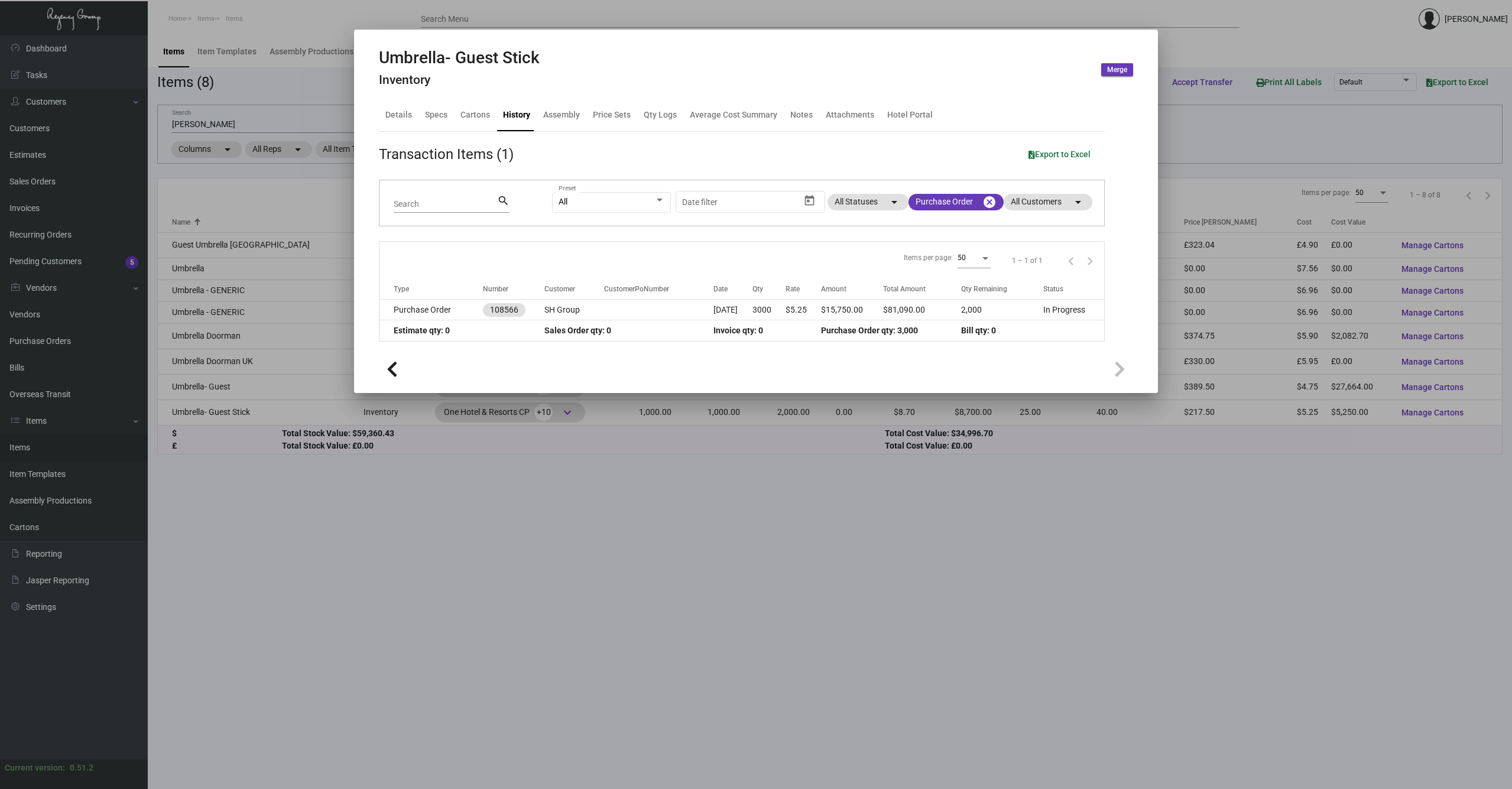
click at [385, 365] on button at bounding box center [392, 368] width 26 height 26
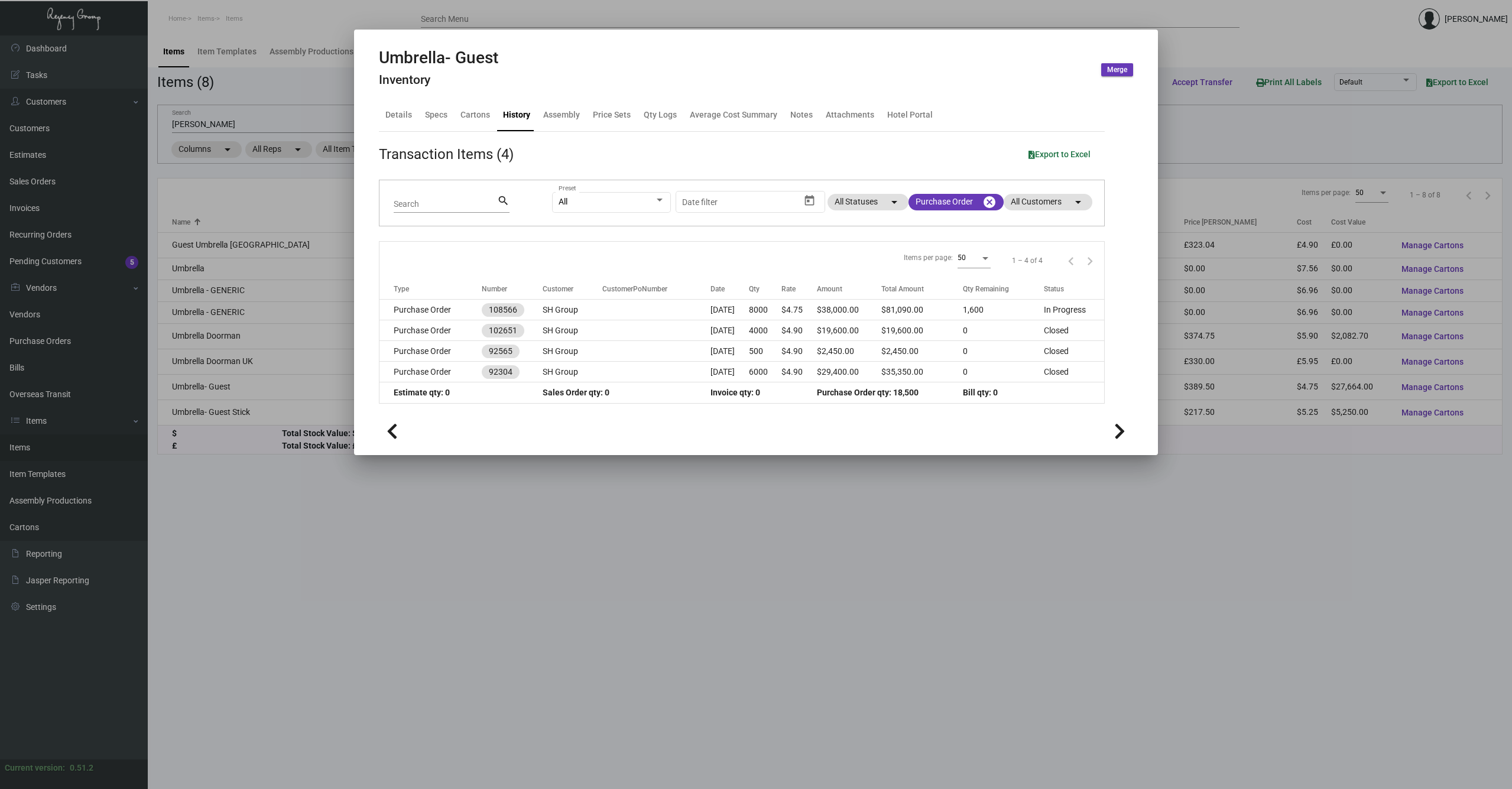
click at [394, 429] on icon at bounding box center [392, 431] width 11 height 18
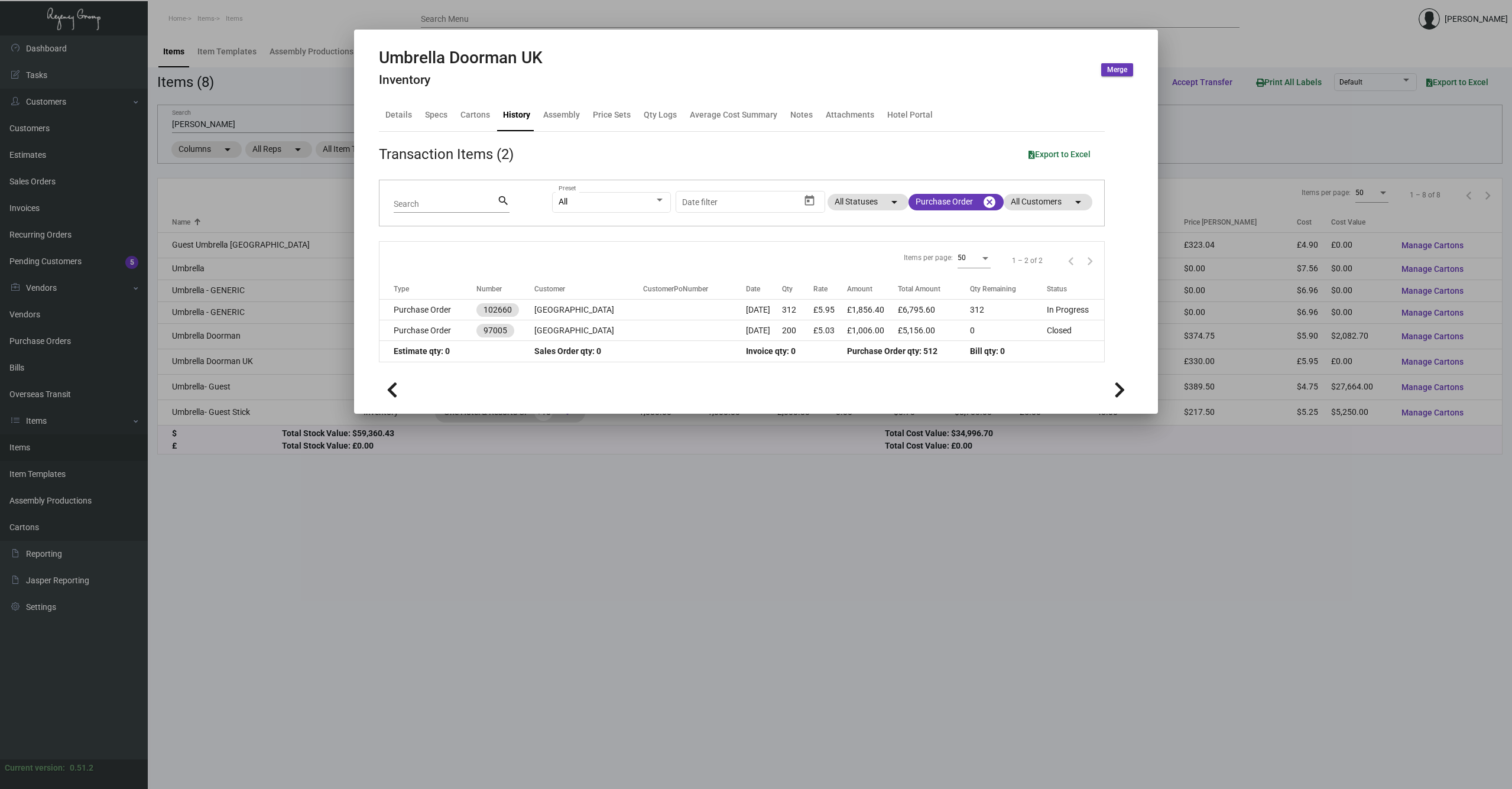
click at [394, 429] on div at bounding box center [756, 394] width 1512 height 789
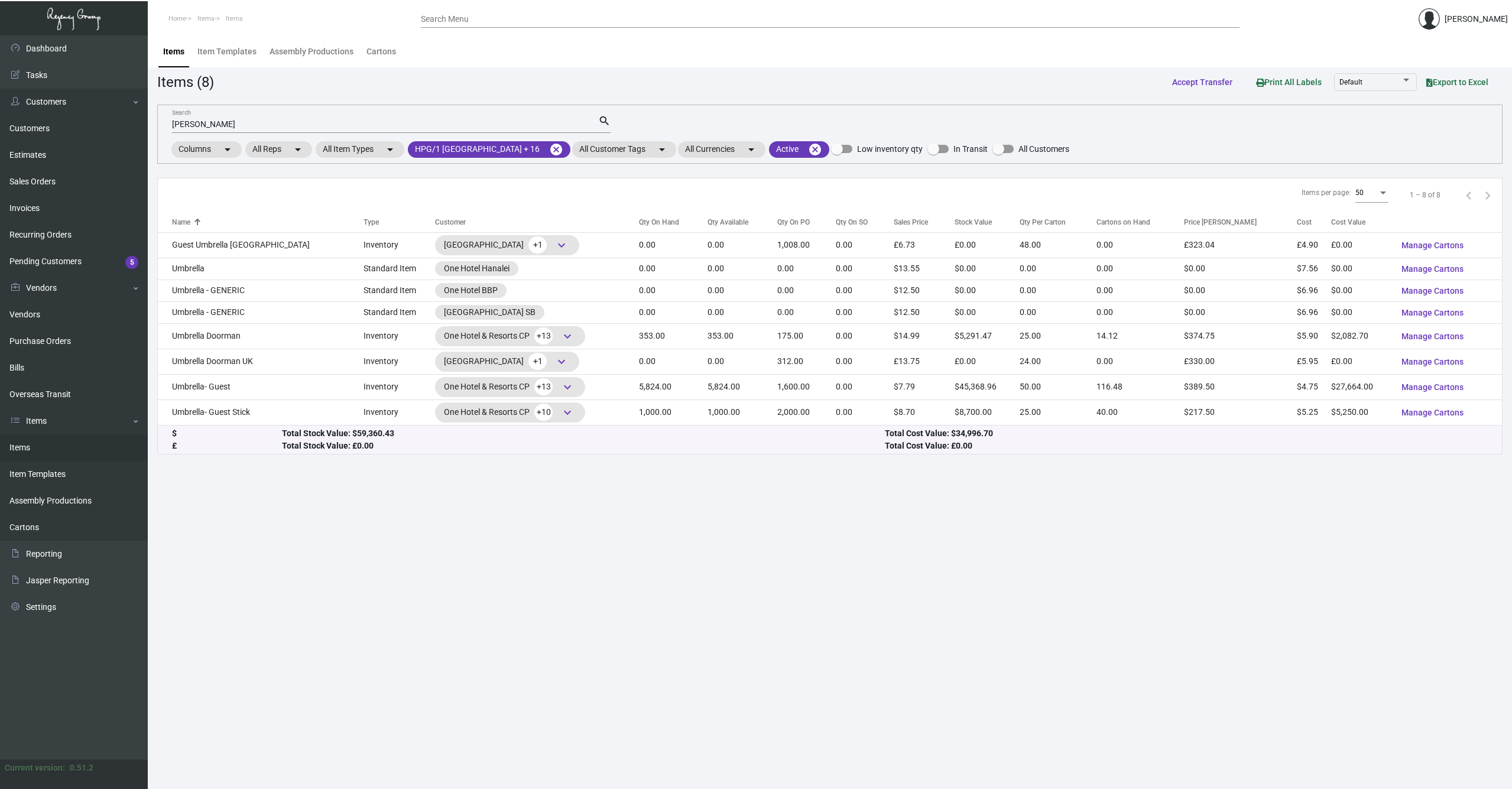
click at [681, 179] on div "Items per page: 50 1 – 8 of 8" at bounding box center [830, 195] width 1344 height 34
click at [434, 474] on main "Items Item Templates Assembly Productions Cartons Items (8) Accept Transfer Pri…" at bounding box center [830, 412] width 1364 height 753
click at [244, 558] on main "Items Item Templates Assembly Productions Cartons Items (8) Accept Transfer Pri…" at bounding box center [830, 412] width 1364 height 753
